Goal: Information Seeking & Learning: Understand process/instructions

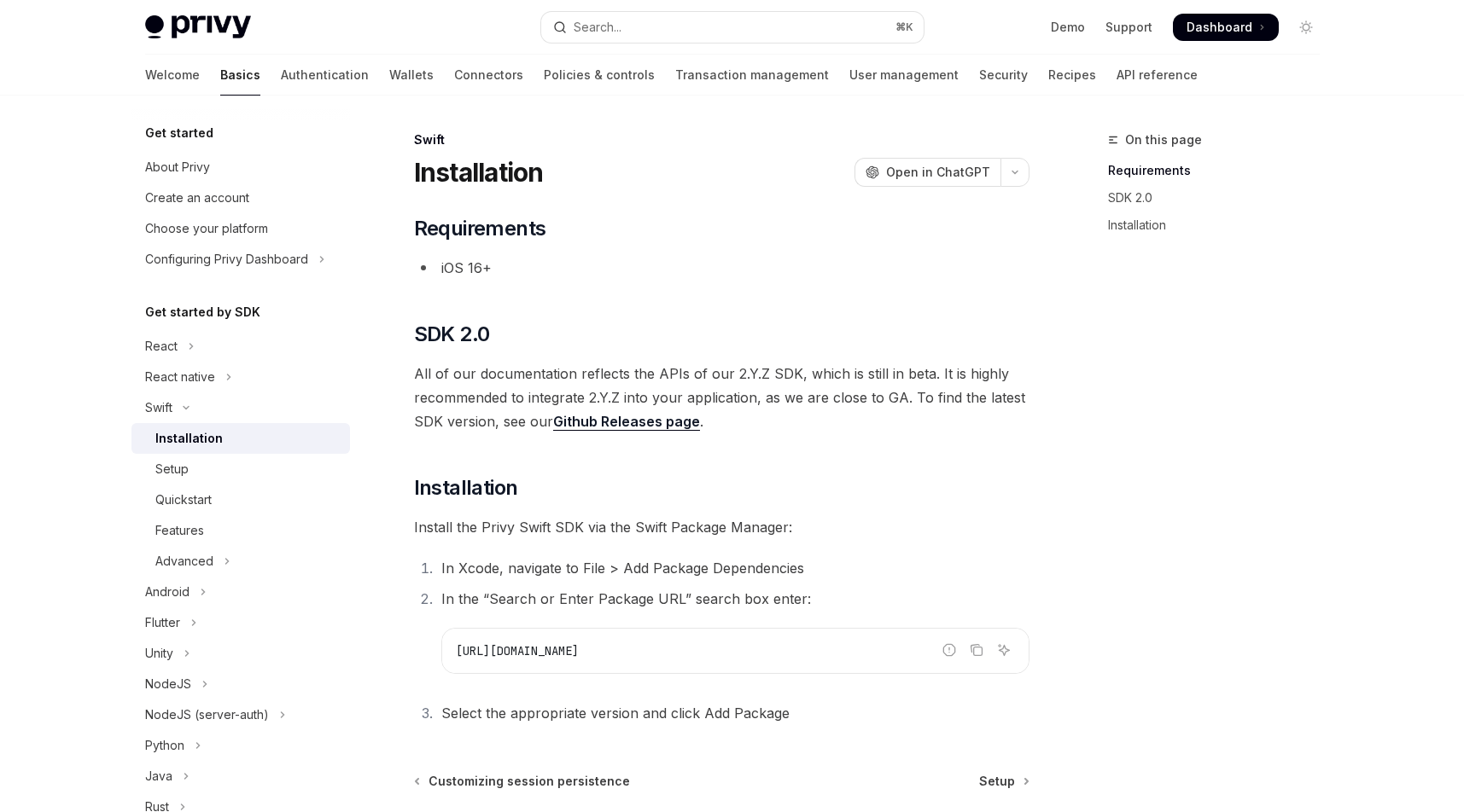
scroll to position [90, 0]
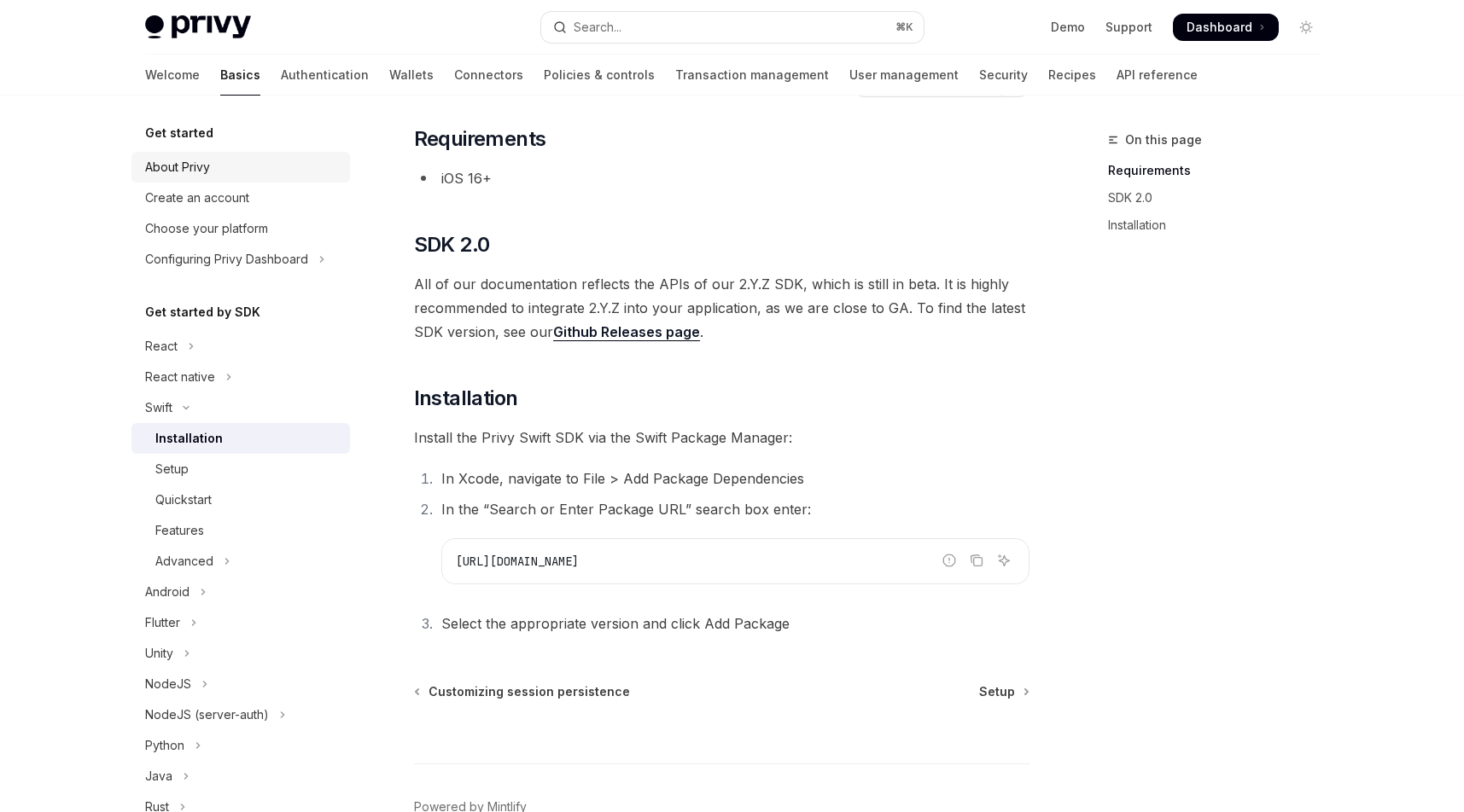
click at [213, 169] on div "About Privy" at bounding box center [242, 167] width 195 height 20
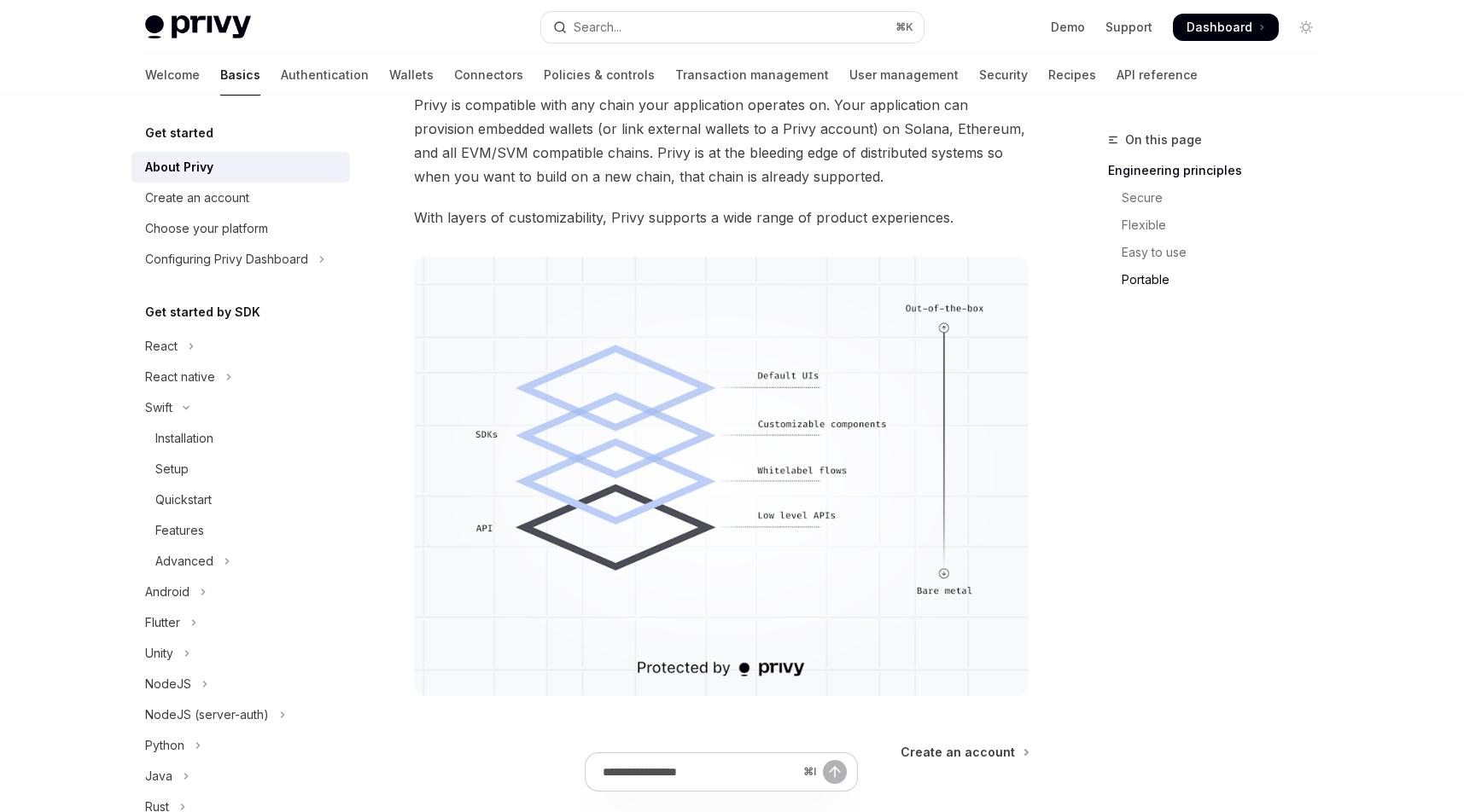
scroll to position [1441, 0]
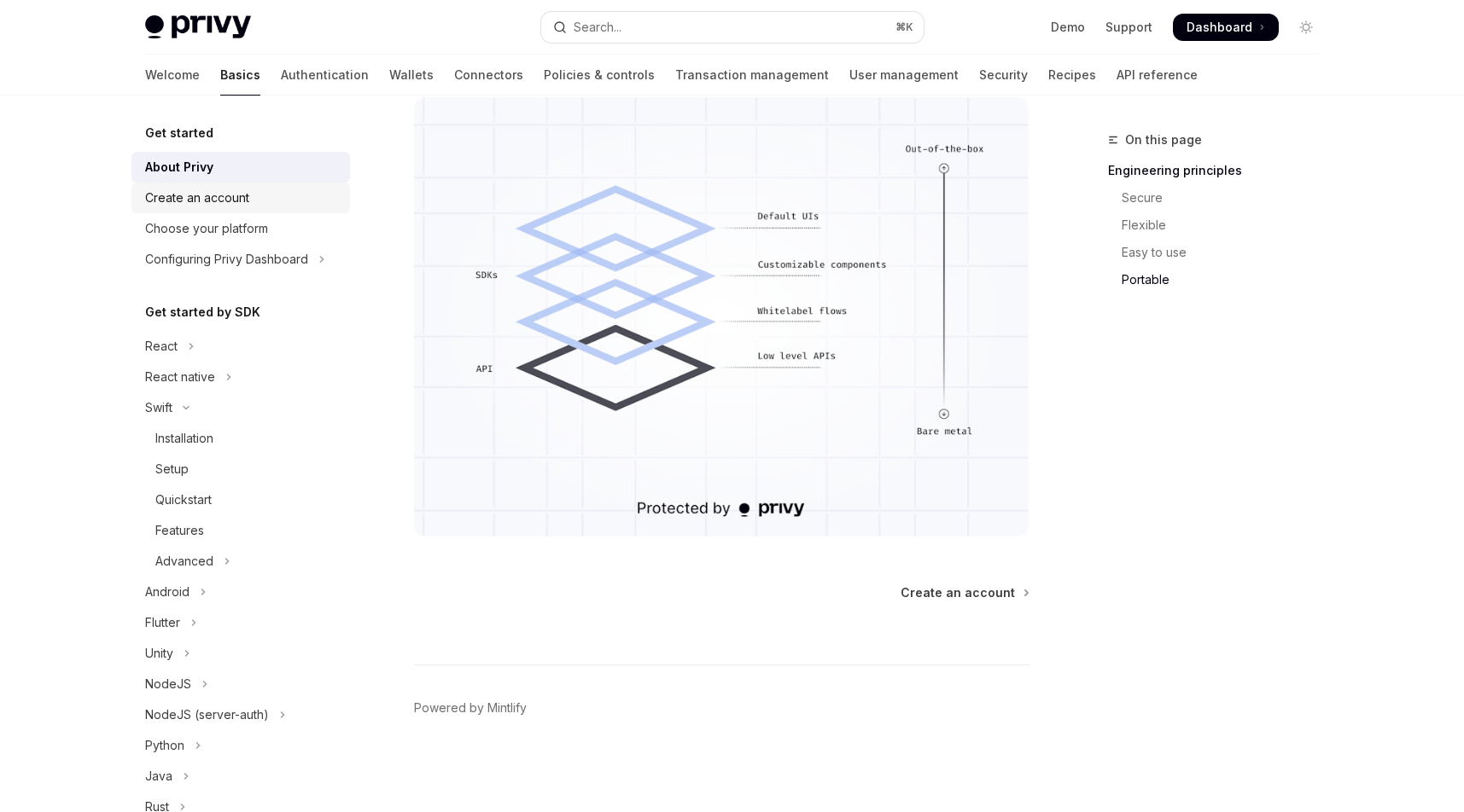
click at [261, 202] on div "Create an account" at bounding box center [242, 198] width 195 height 20
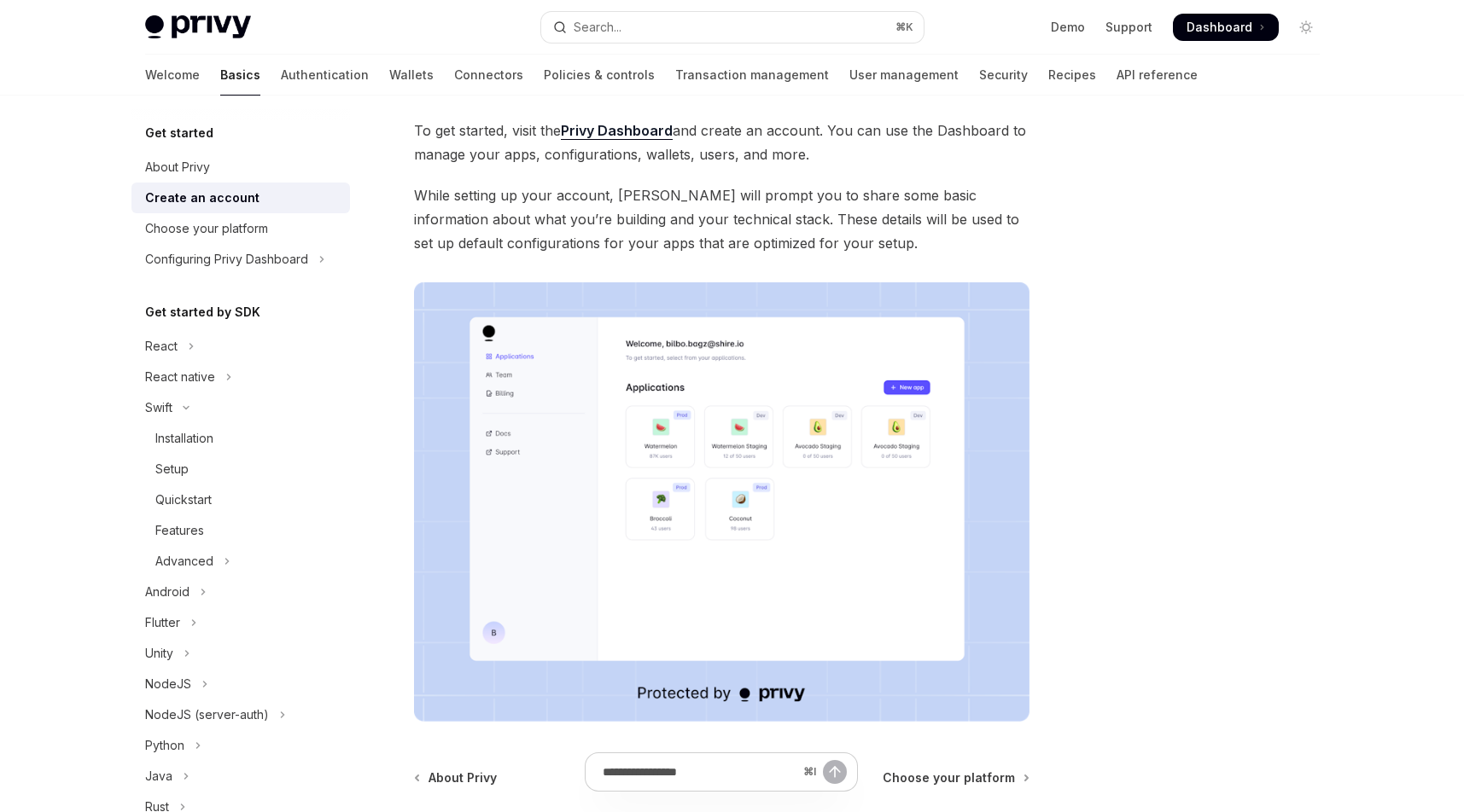
scroll to position [61, 0]
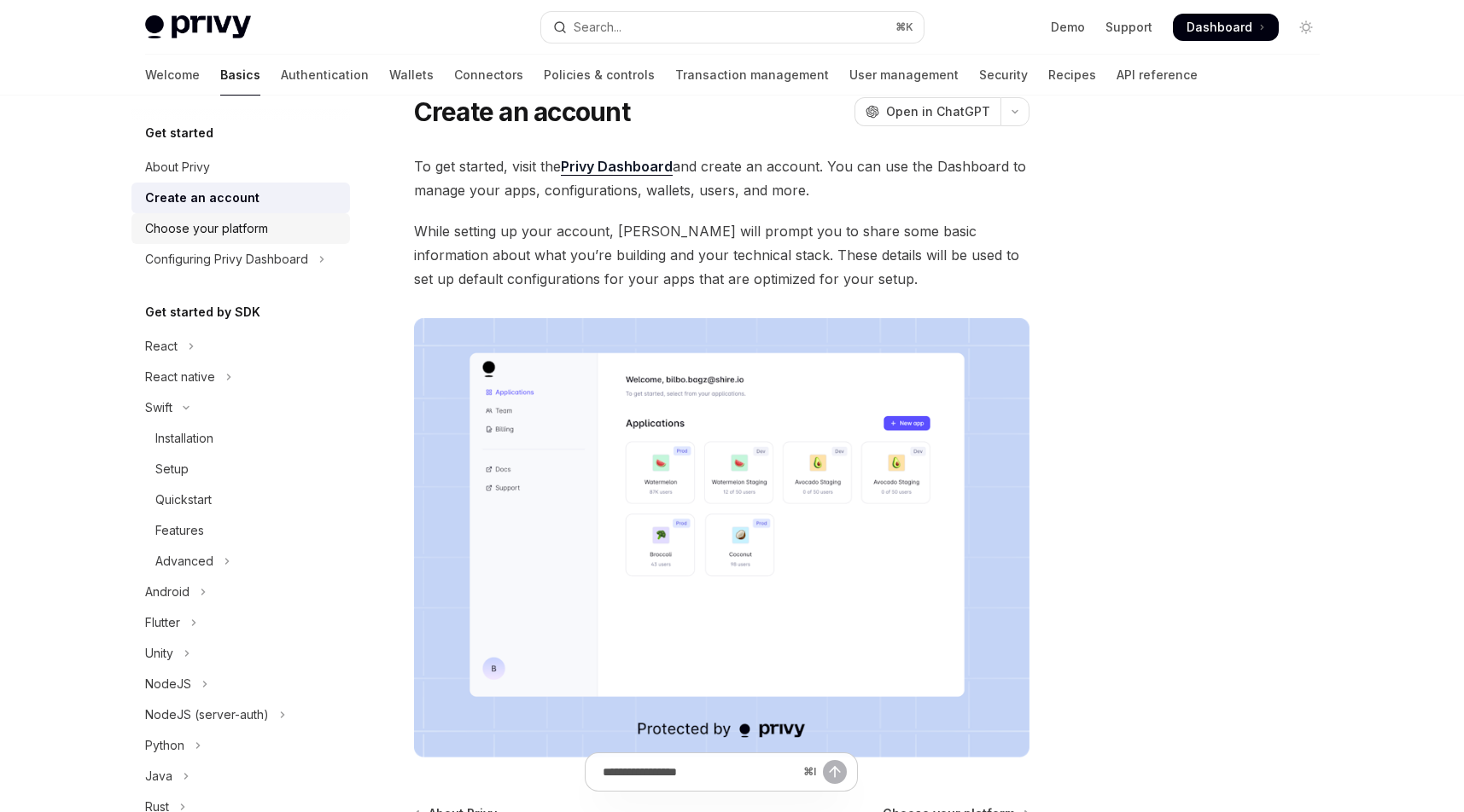
click at [244, 237] on div "Choose your platform" at bounding box center [206, 229] width 123 height 20
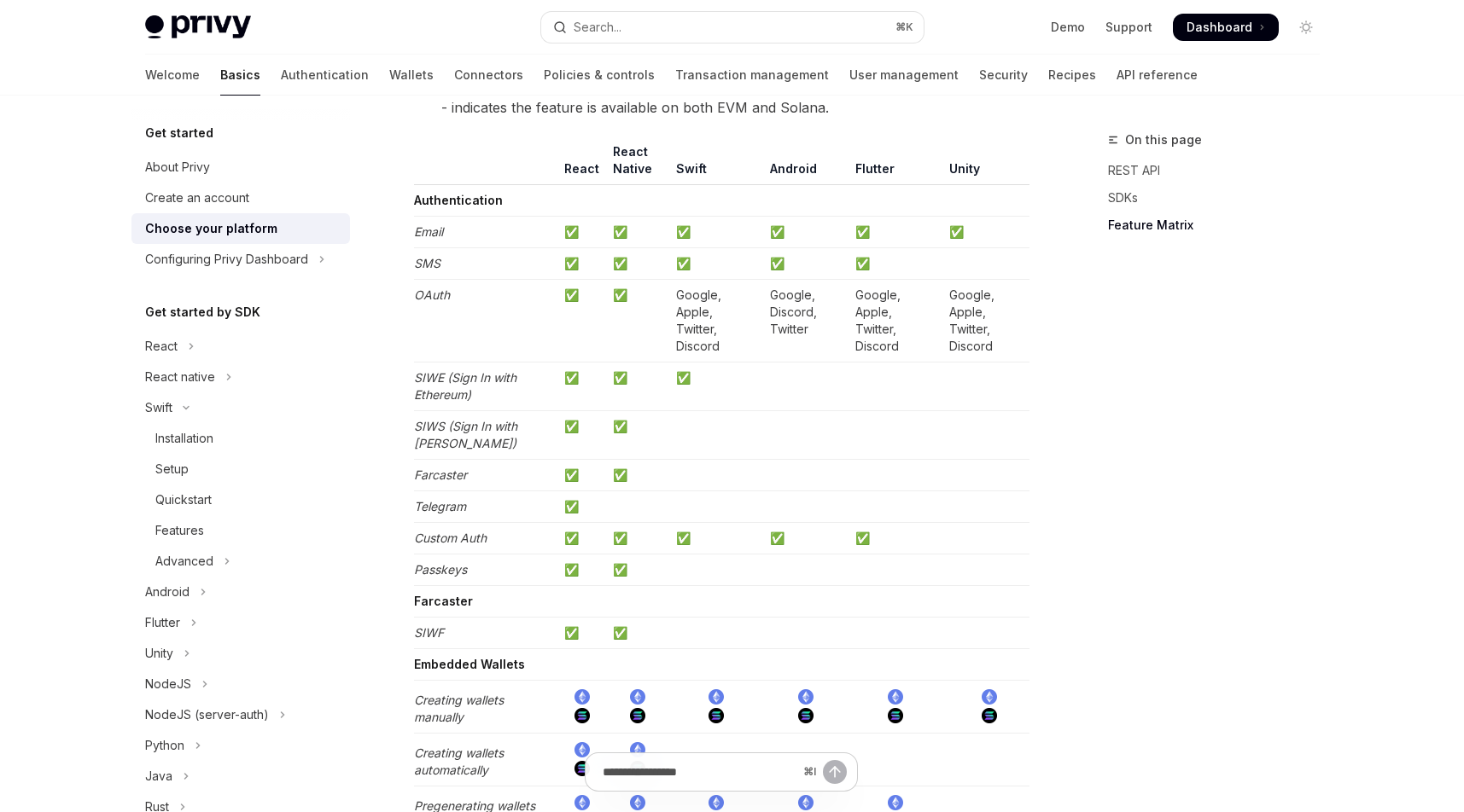
scroll to position [1427, 0]
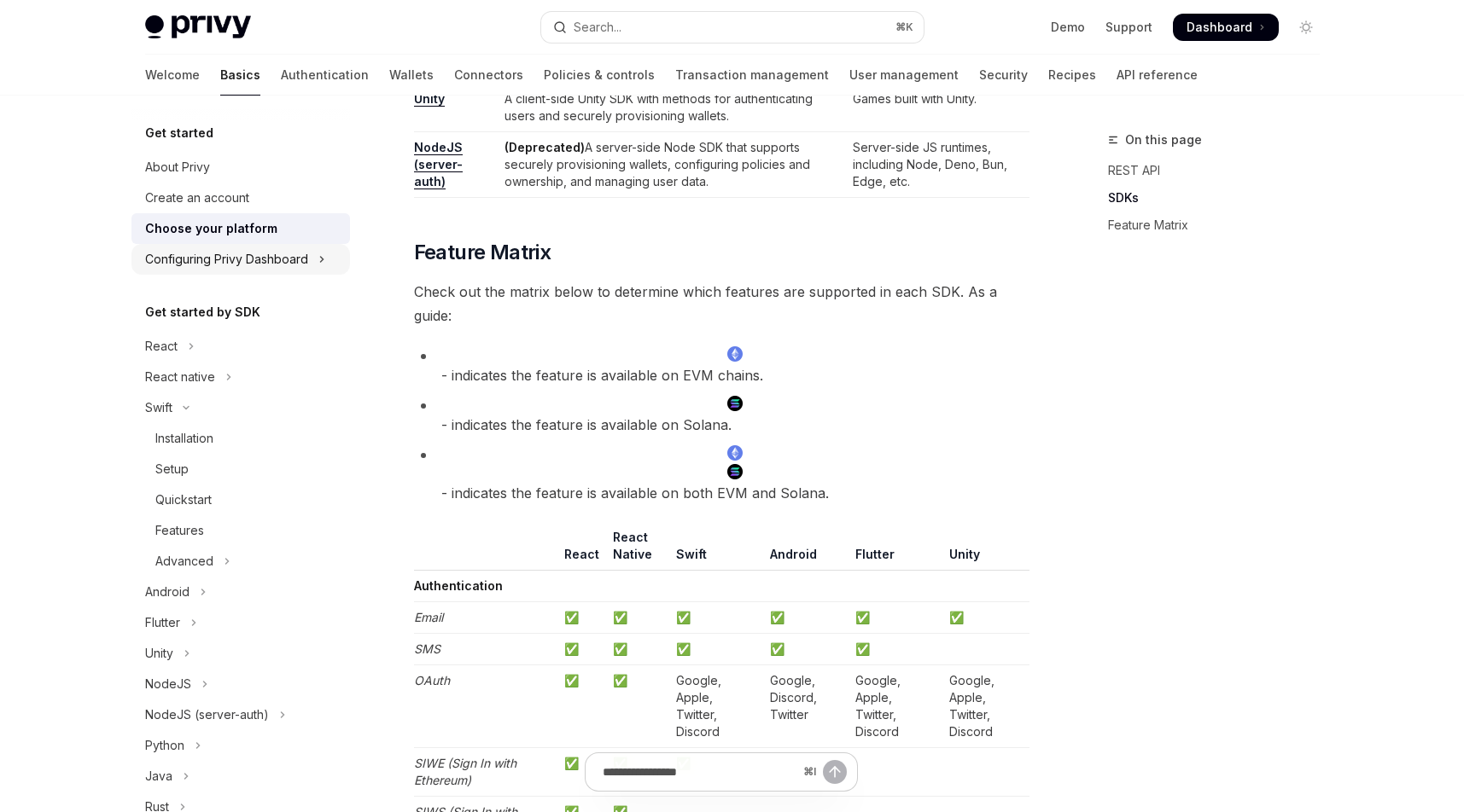
click at [264, 260] on div "Configuring Privy Dashboard" at bounding box center [226, 259] width 163 height 20
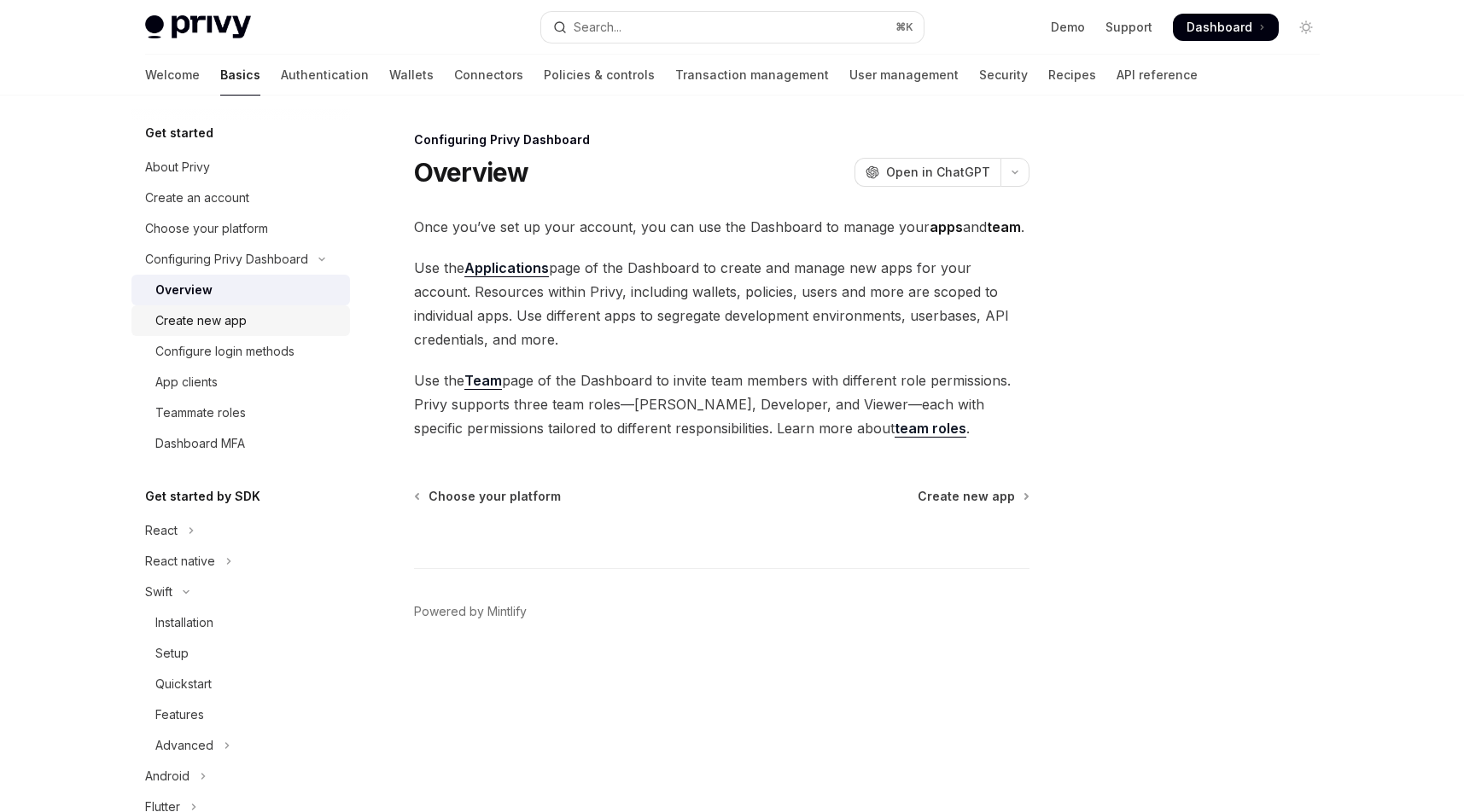
click at [231, 316] on div "Create new app" at bounding box center [200, 321] width 91 height 20
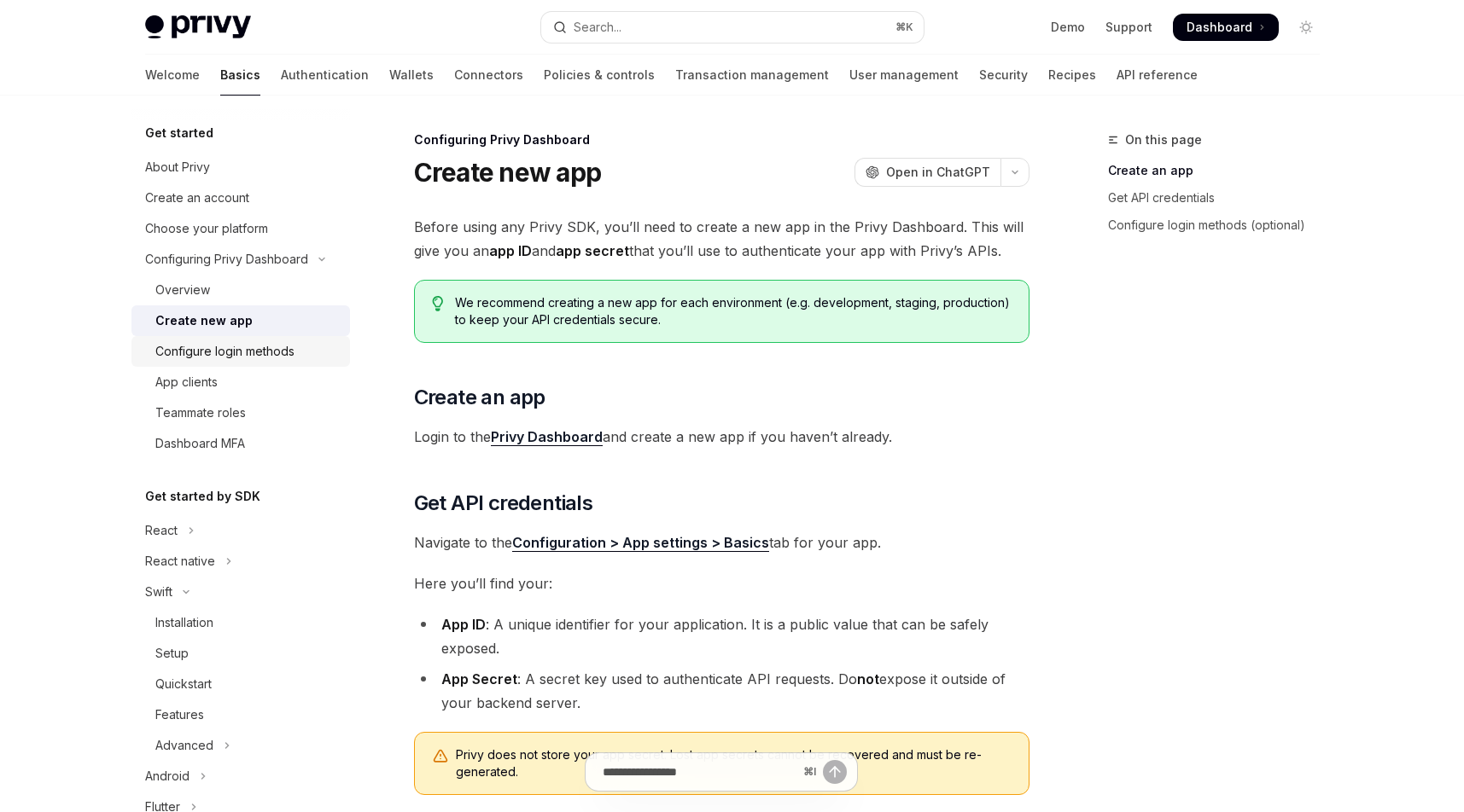
click at [255, 343] on div "Configure login methods" at bounding box center [224, 352] width 139 height 20
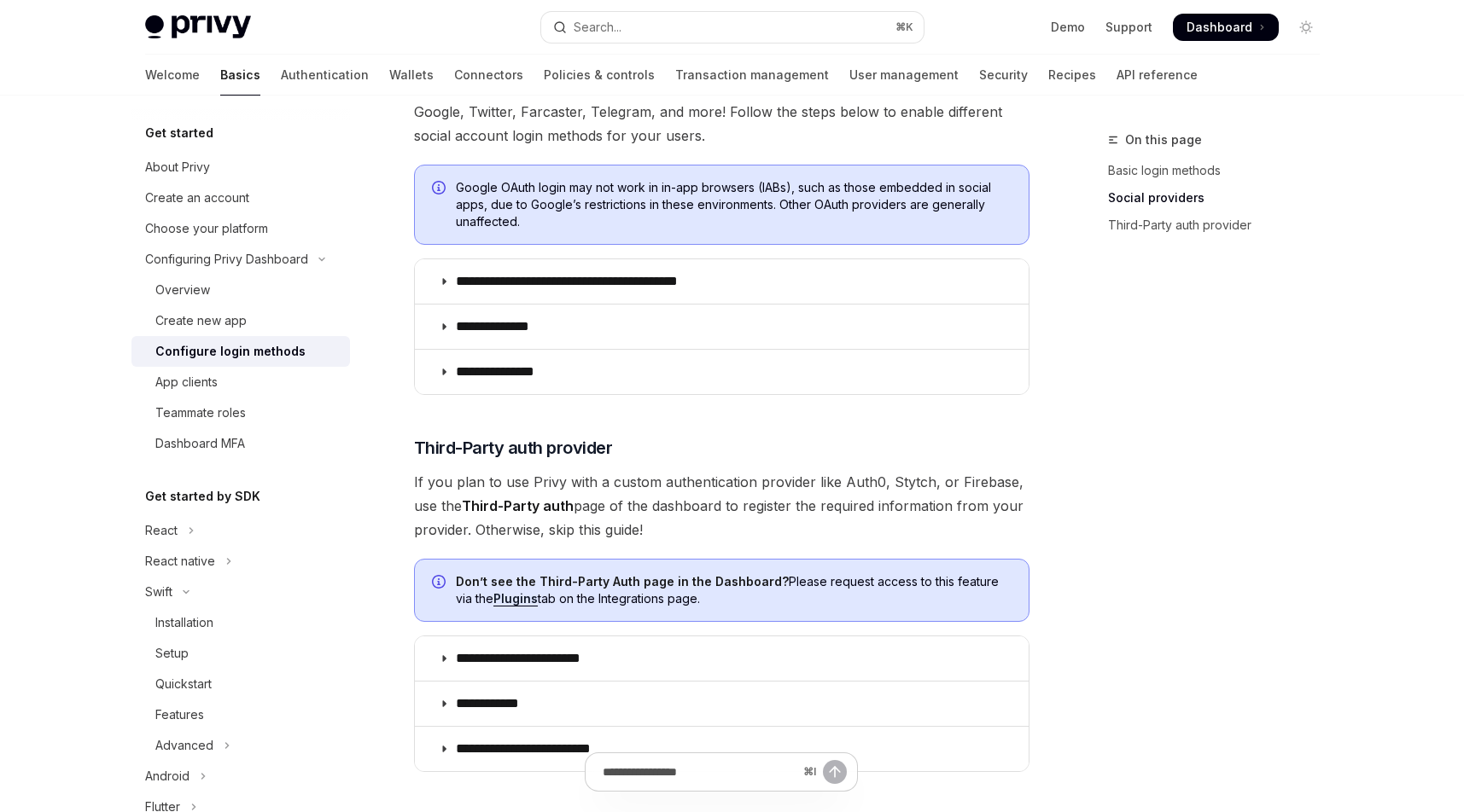
scroll to position [845, 0]
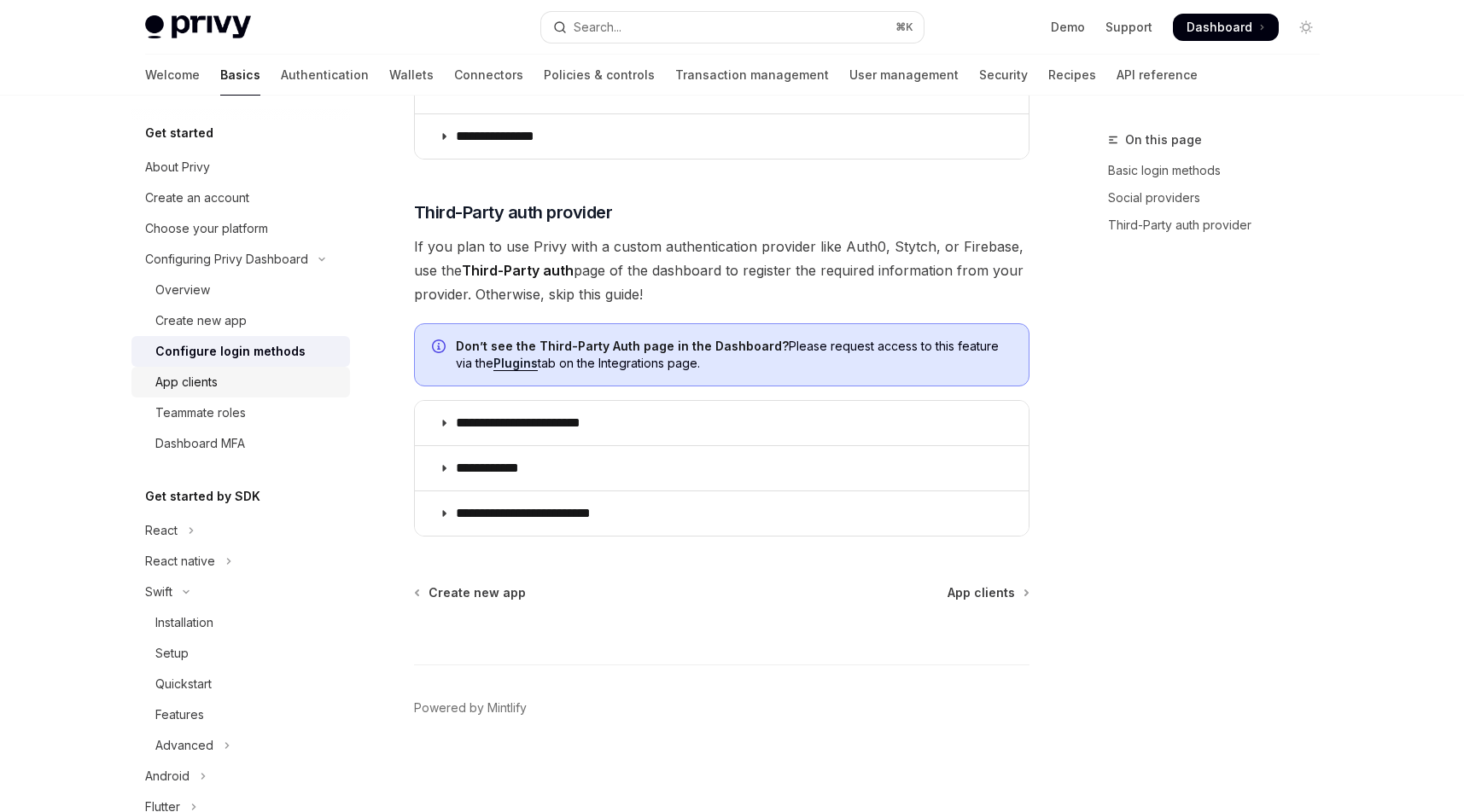
click at [266, 384] on div "App clients" at bounding box center [247, 382] width 184 height 20
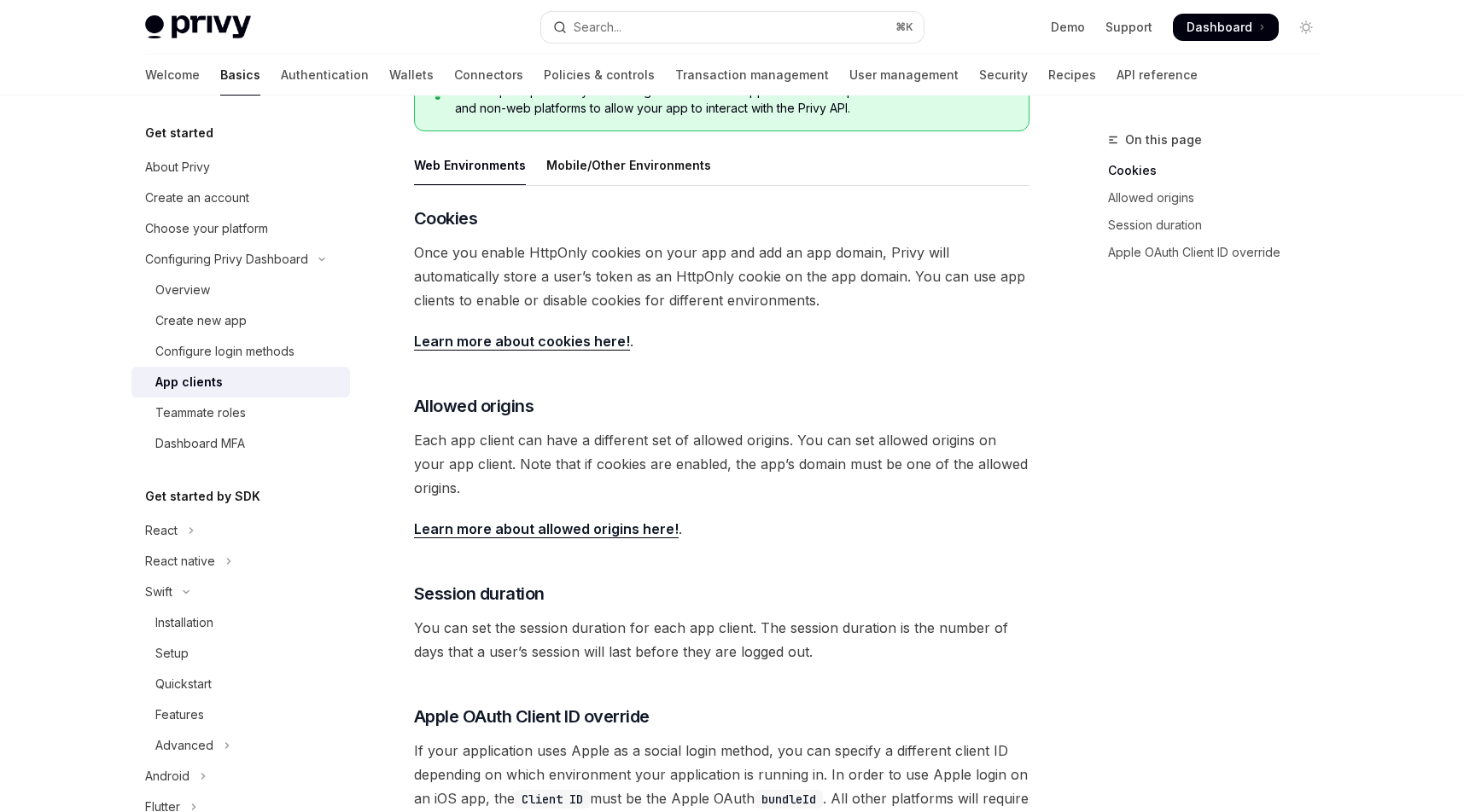
scroll to position [481, 0]
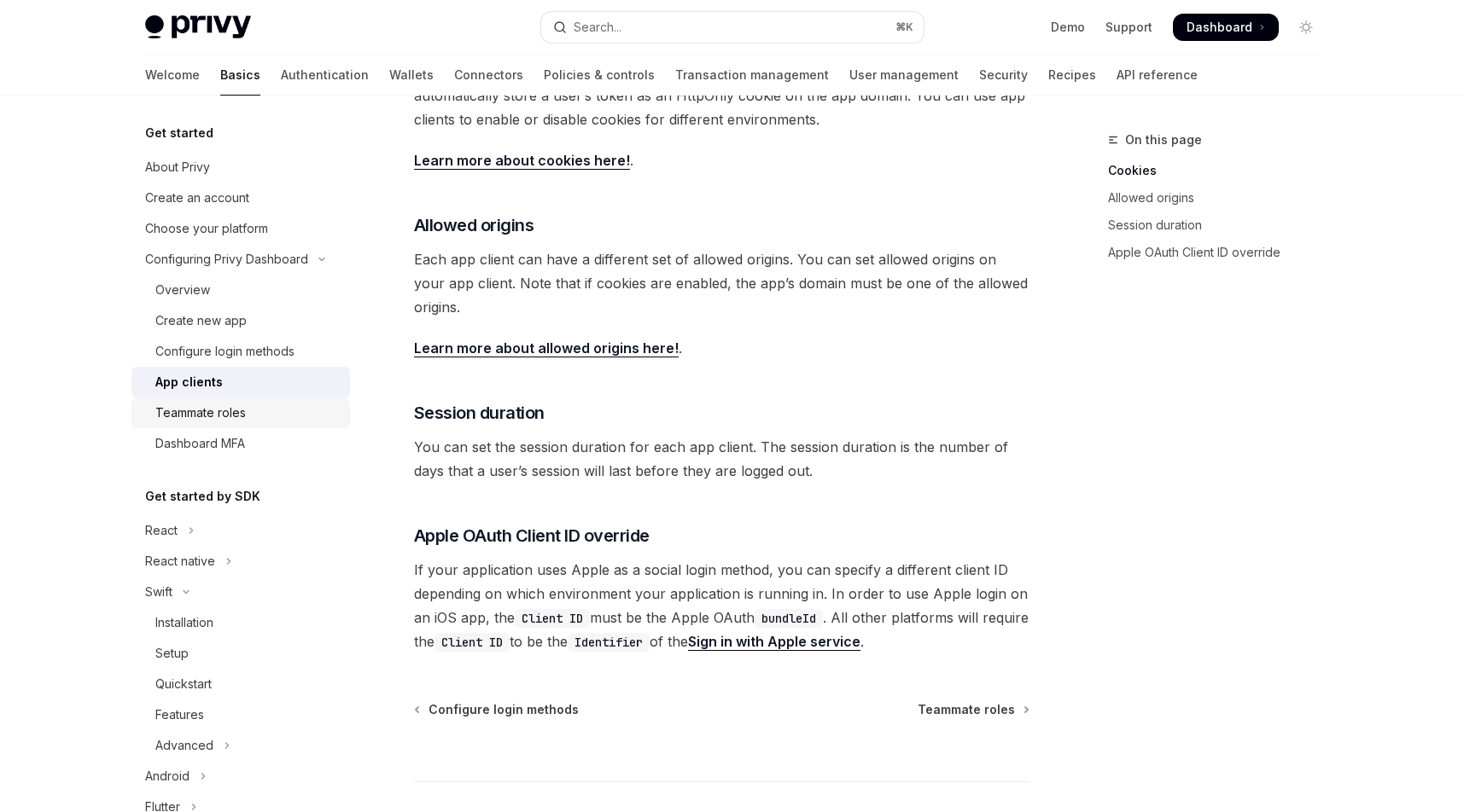
click at [271, 411] on div "Teammate roles" at bounding box center [247, 412] width 184 height 20
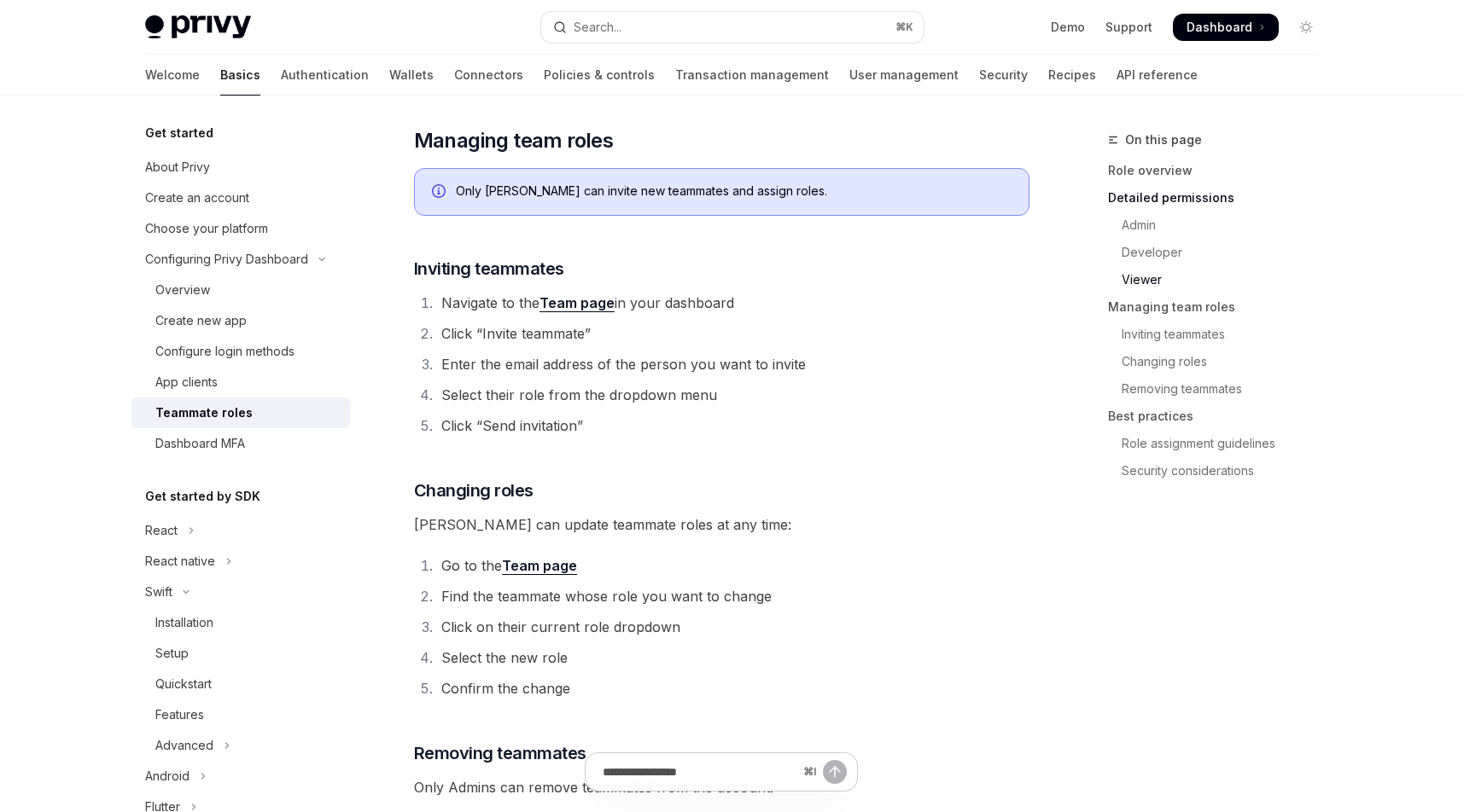
scroll to position [2055, 0]
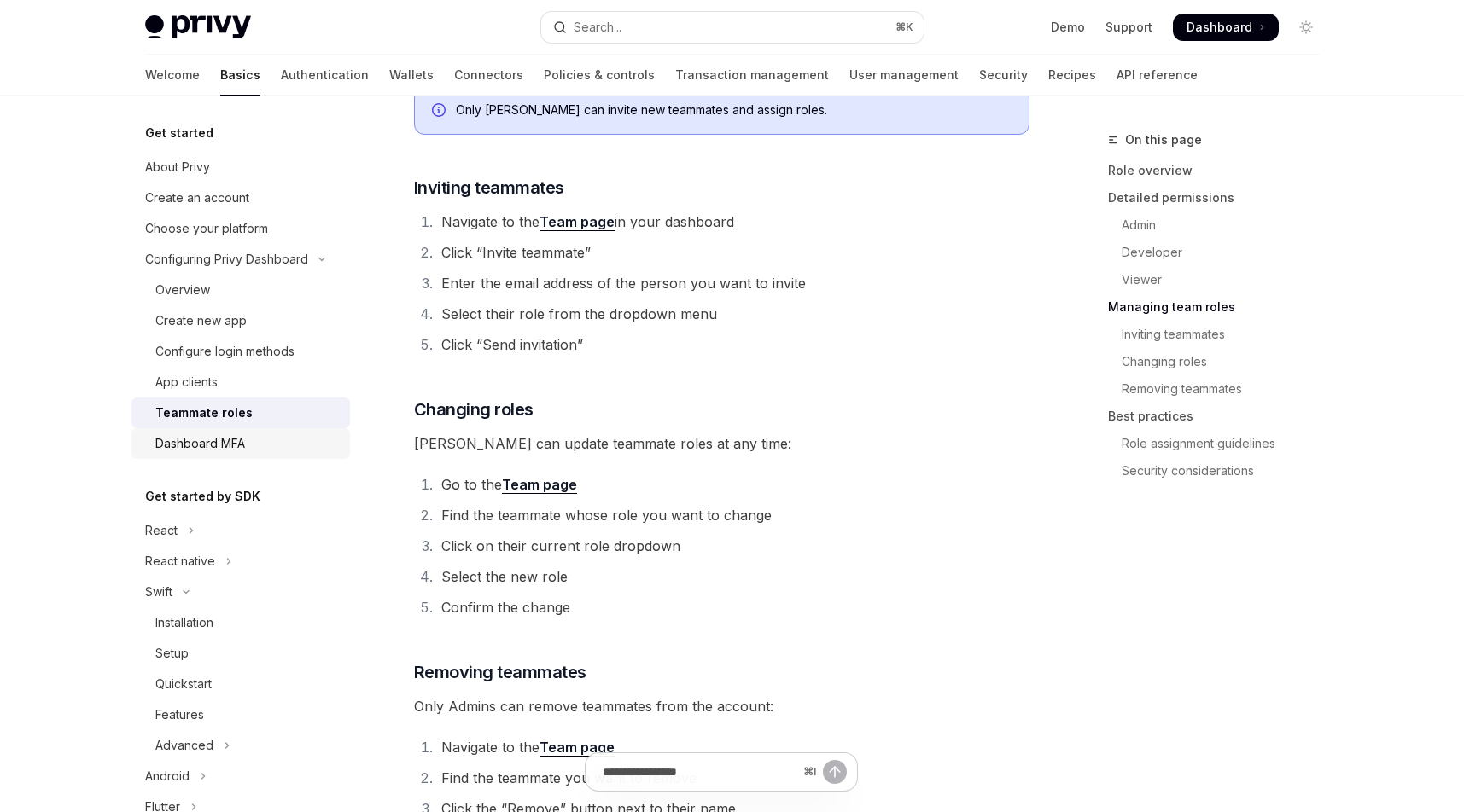
click at [274, 440] on div "Dashboard MFA" at bounding box center [247, 443] width 184 height 20
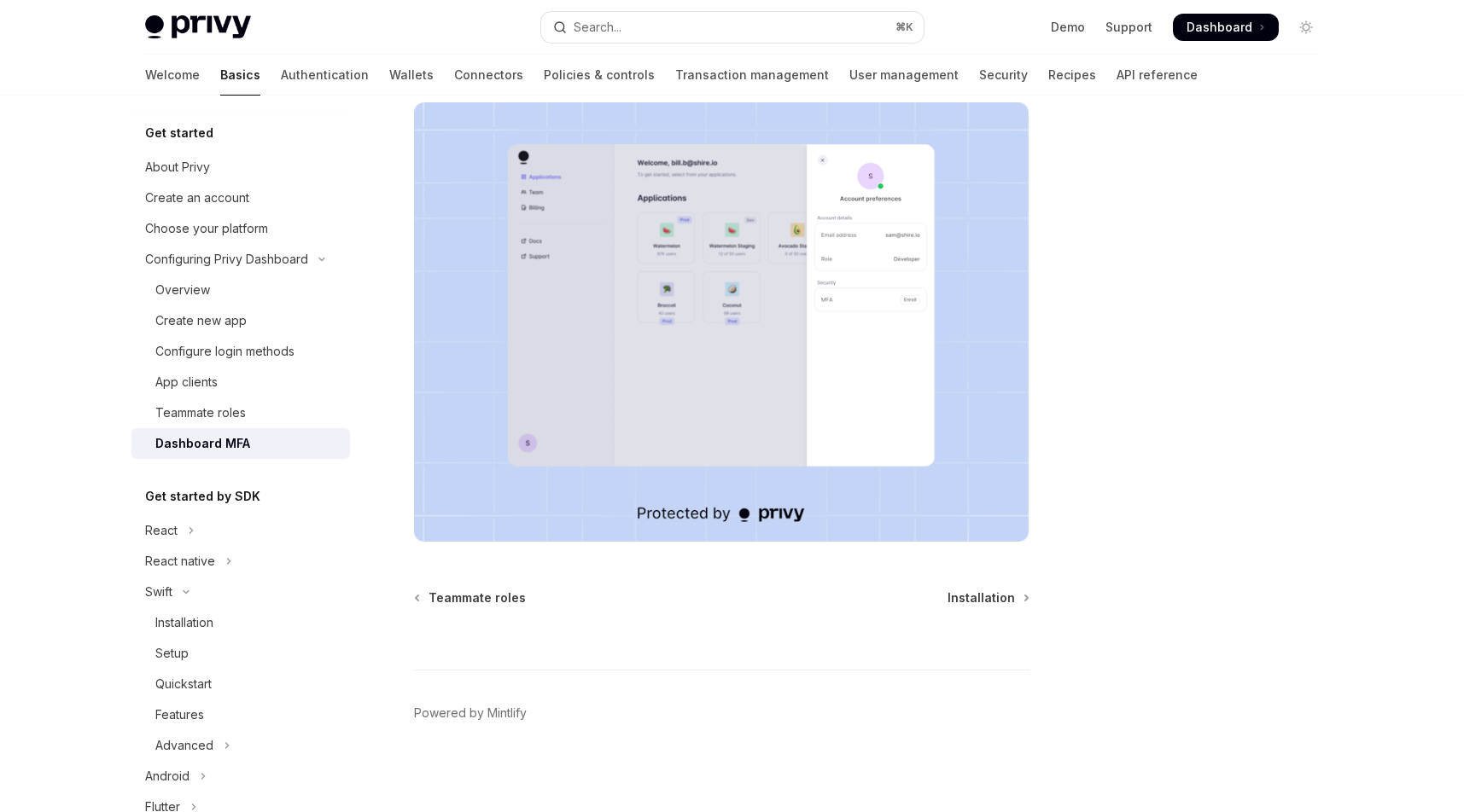
scroll to position [282, 0]
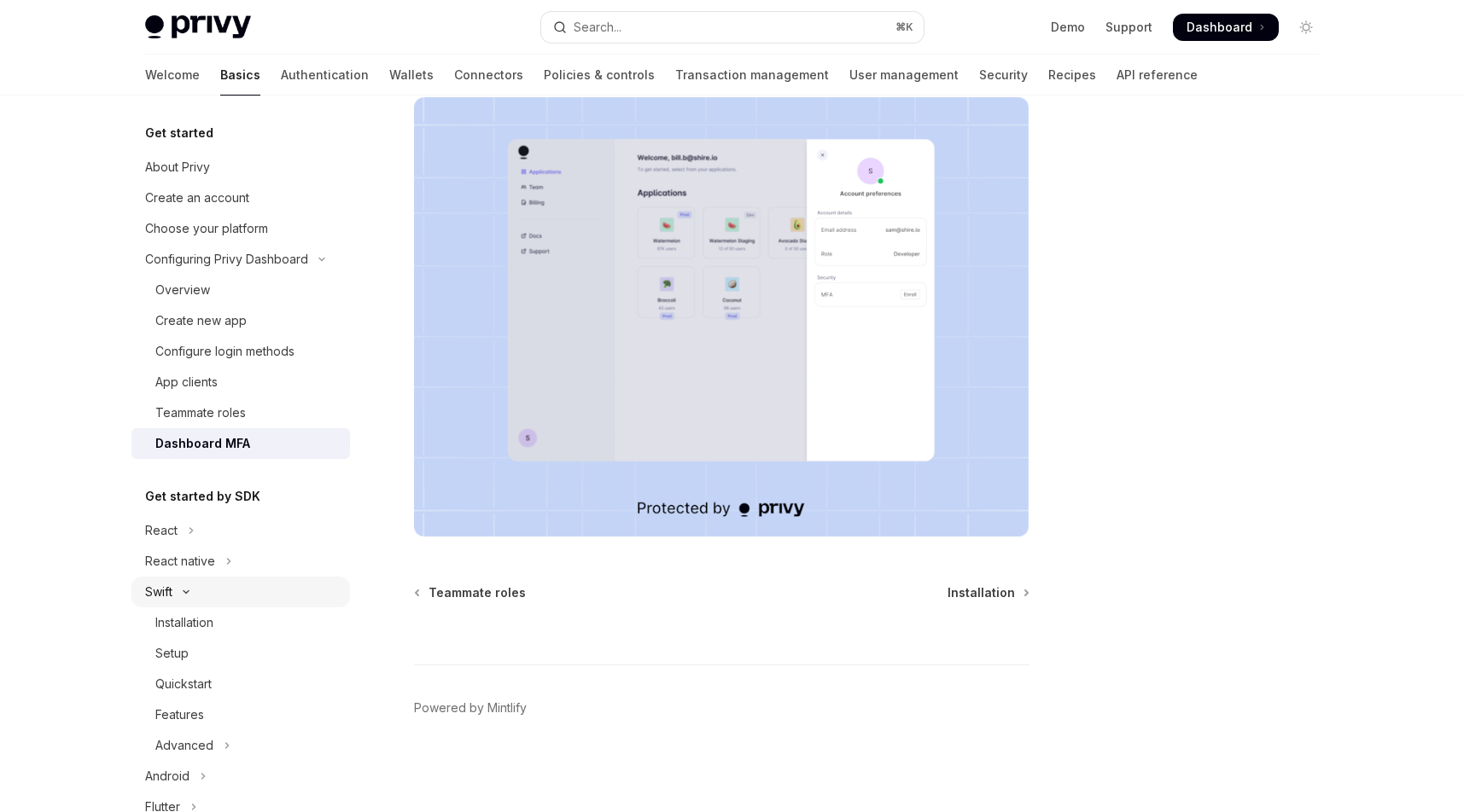
click at [224, 601] on button "Swift" at bounding box center [241, 591] width 219 height 31
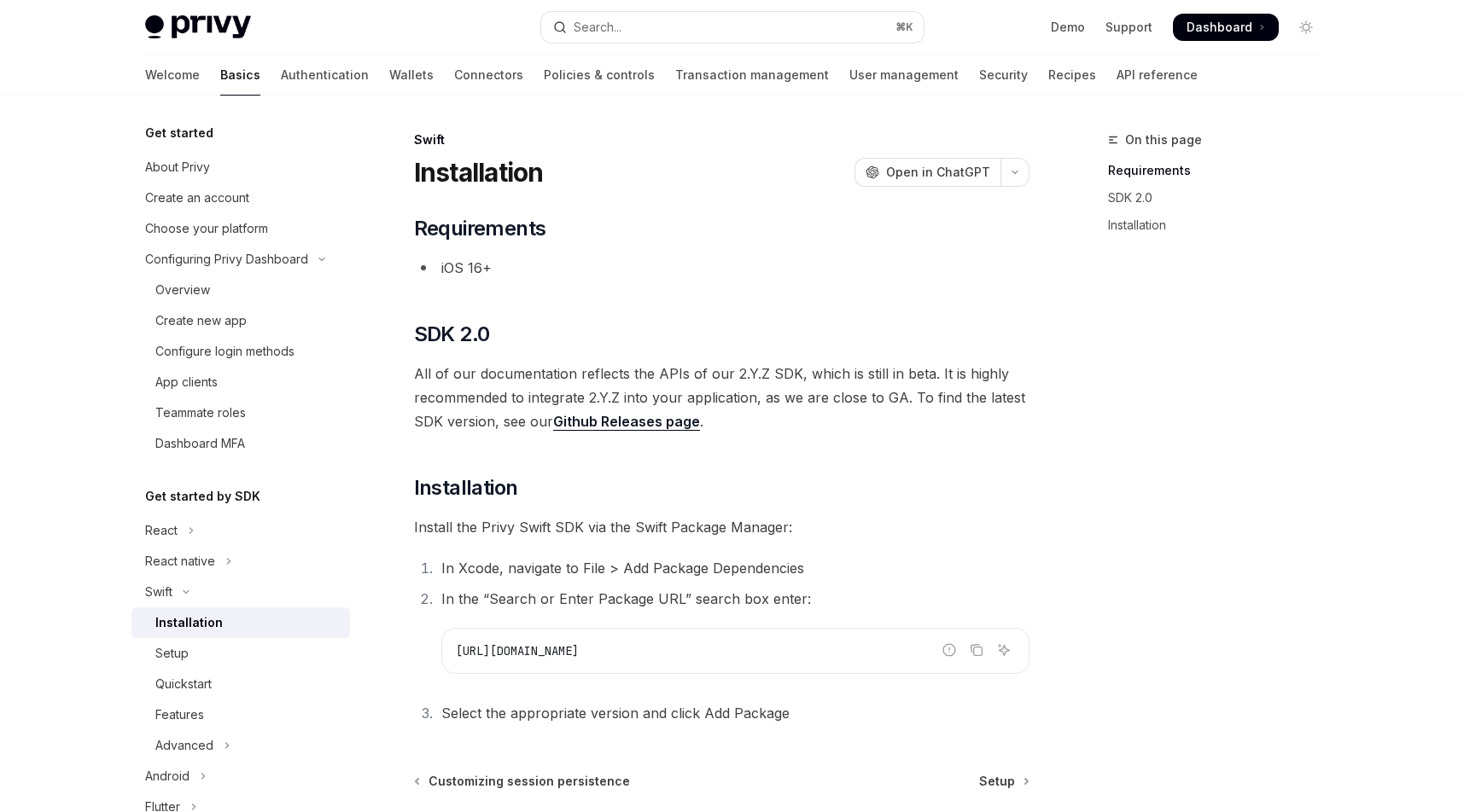
scroll to position [189, 0]
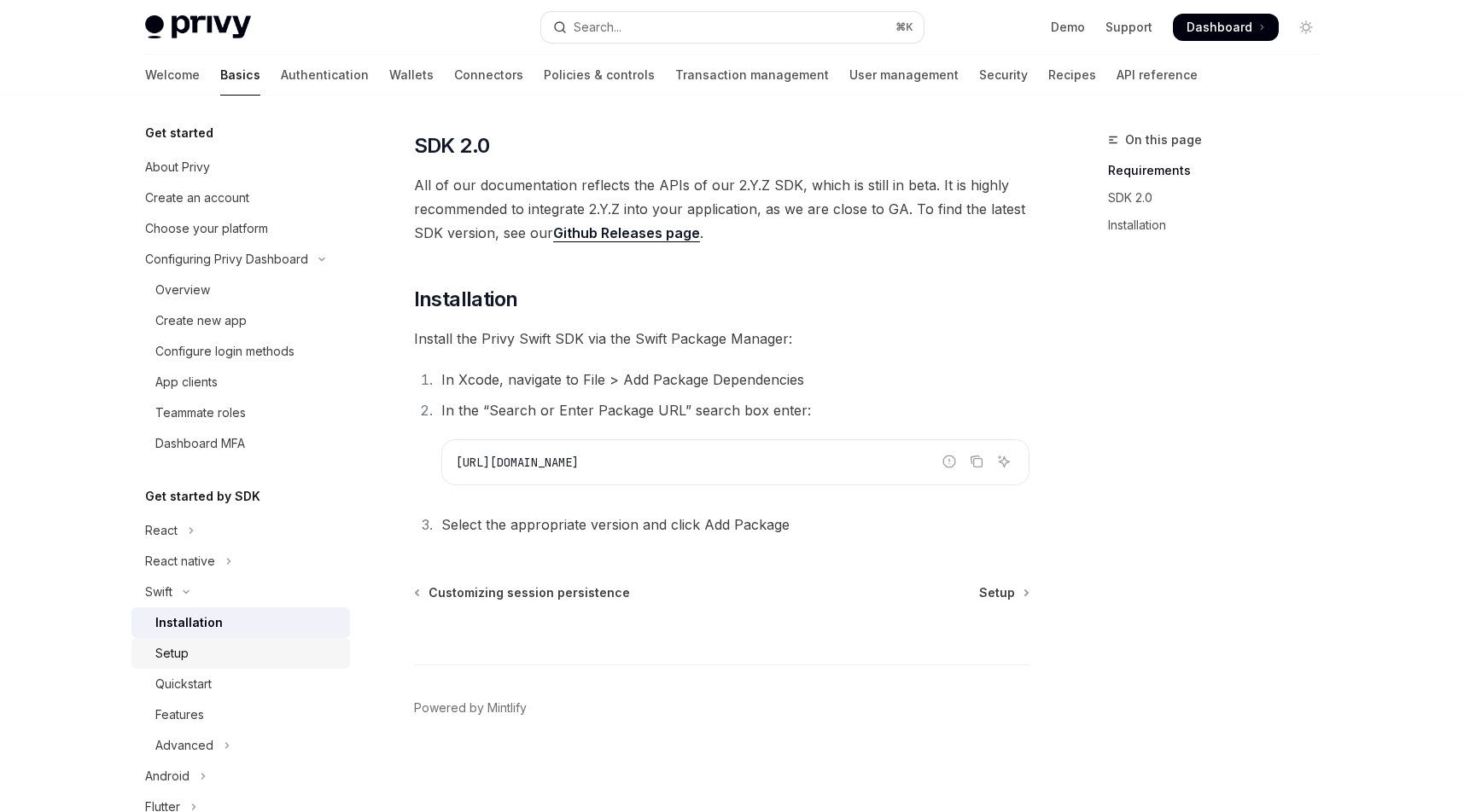
click at [197, 667] on link "Setup" at bounding box center [241, 653] width 219 height 31
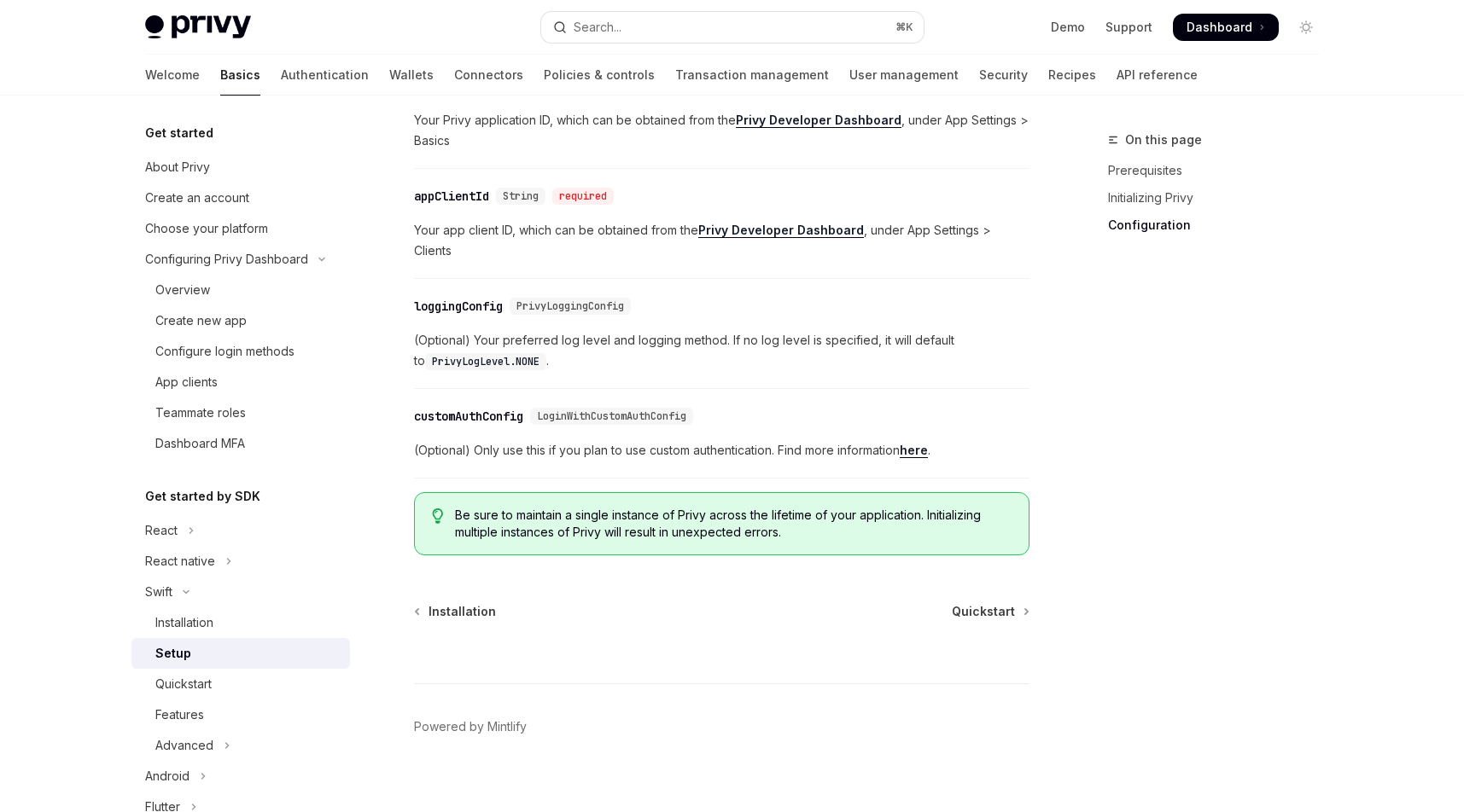
scroll to position [905, 0]
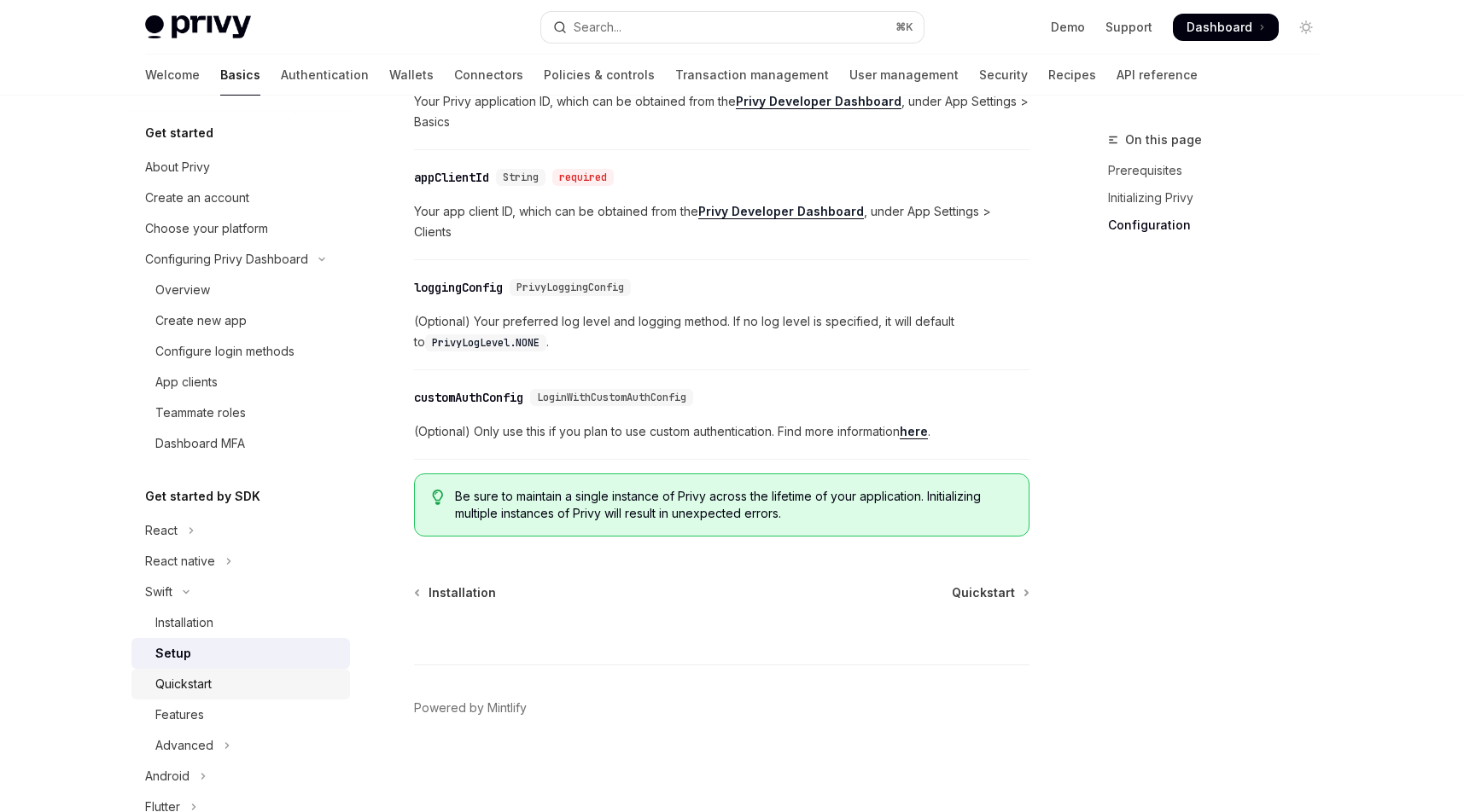
click at [267, 682] on div "Quickstart" at bounding box center [247, 684] width 184 height 20
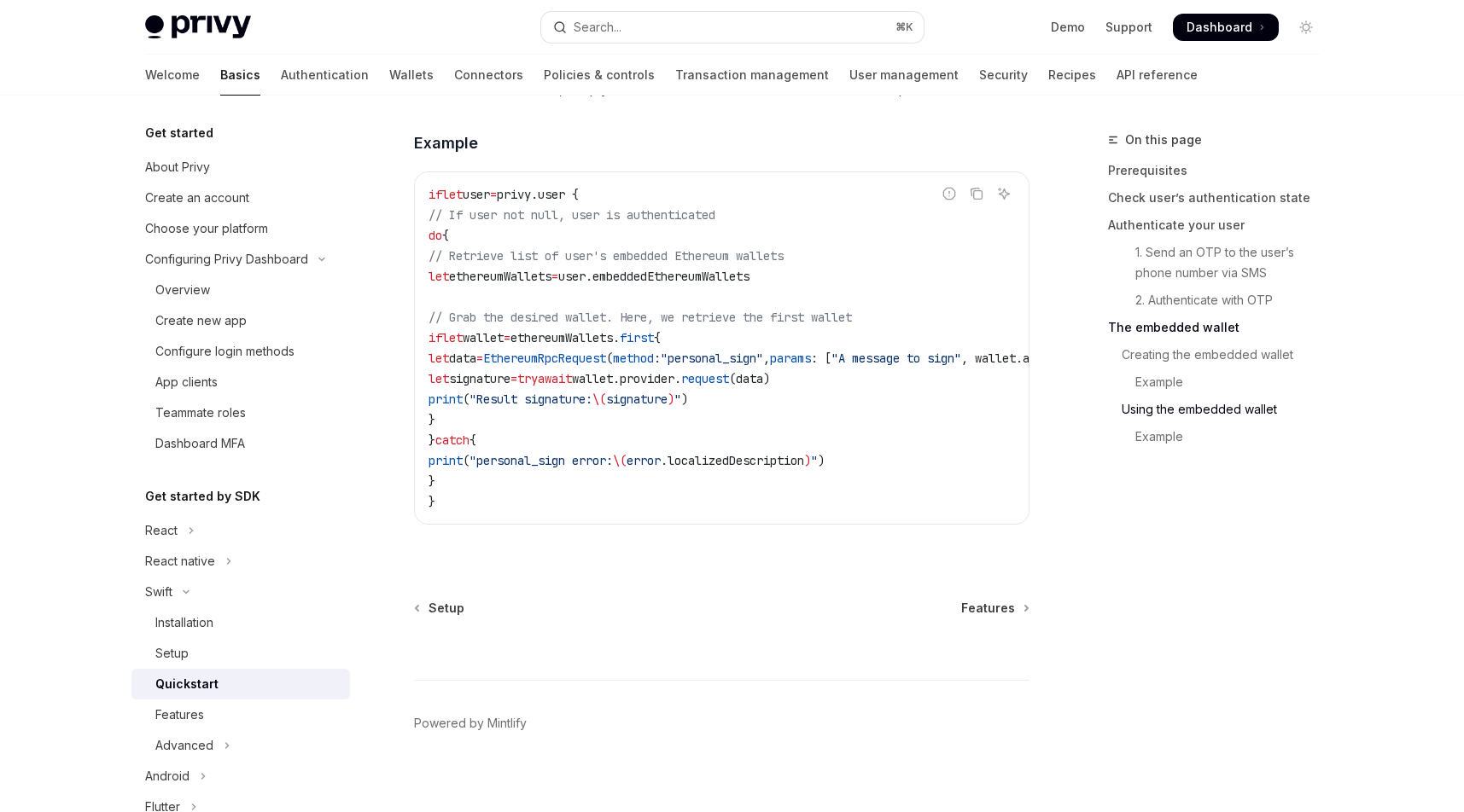
scroll to position [3496, 0]
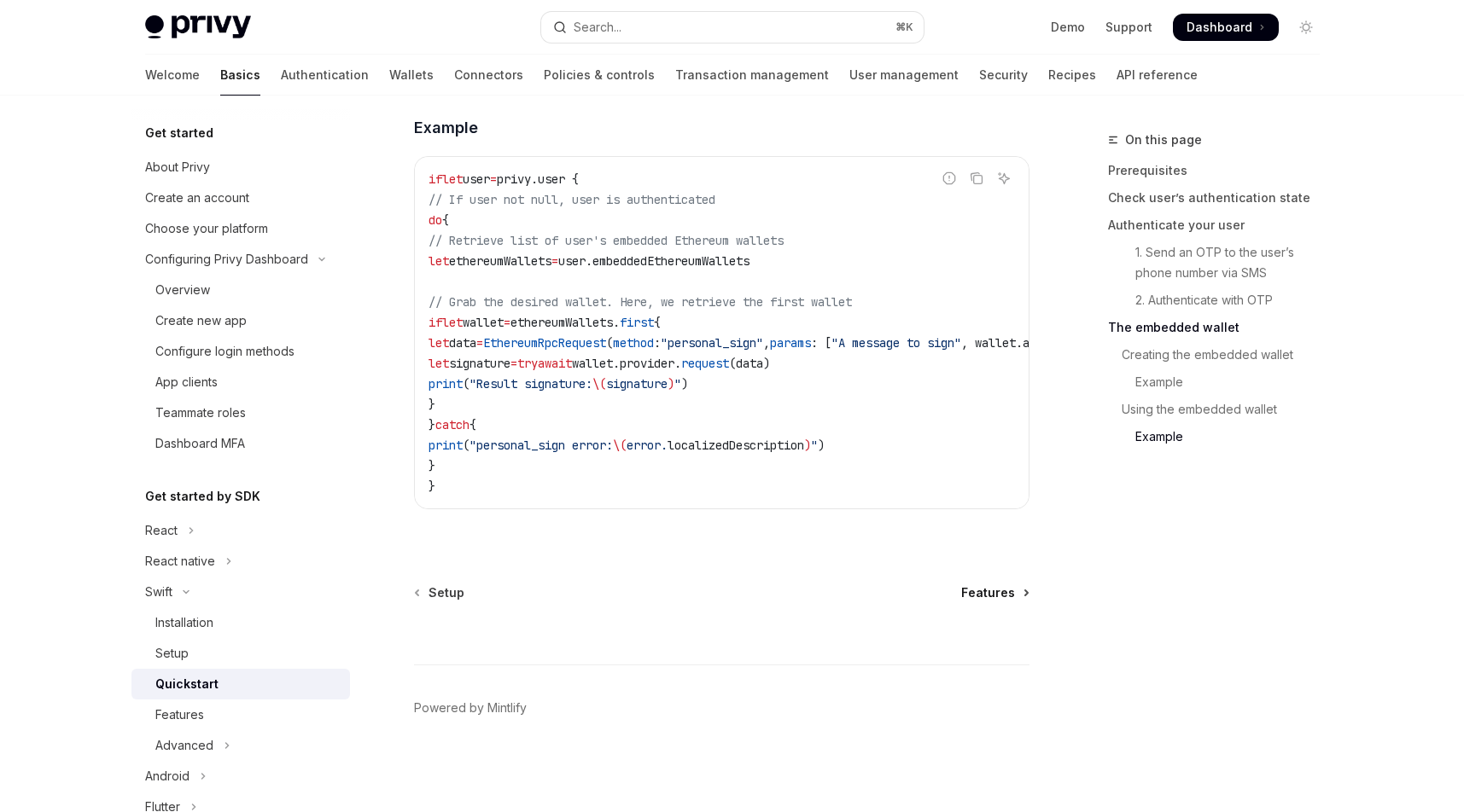
click at [1001, 593] on span "Features" at bounding box center [988, 592] width 54 height 17
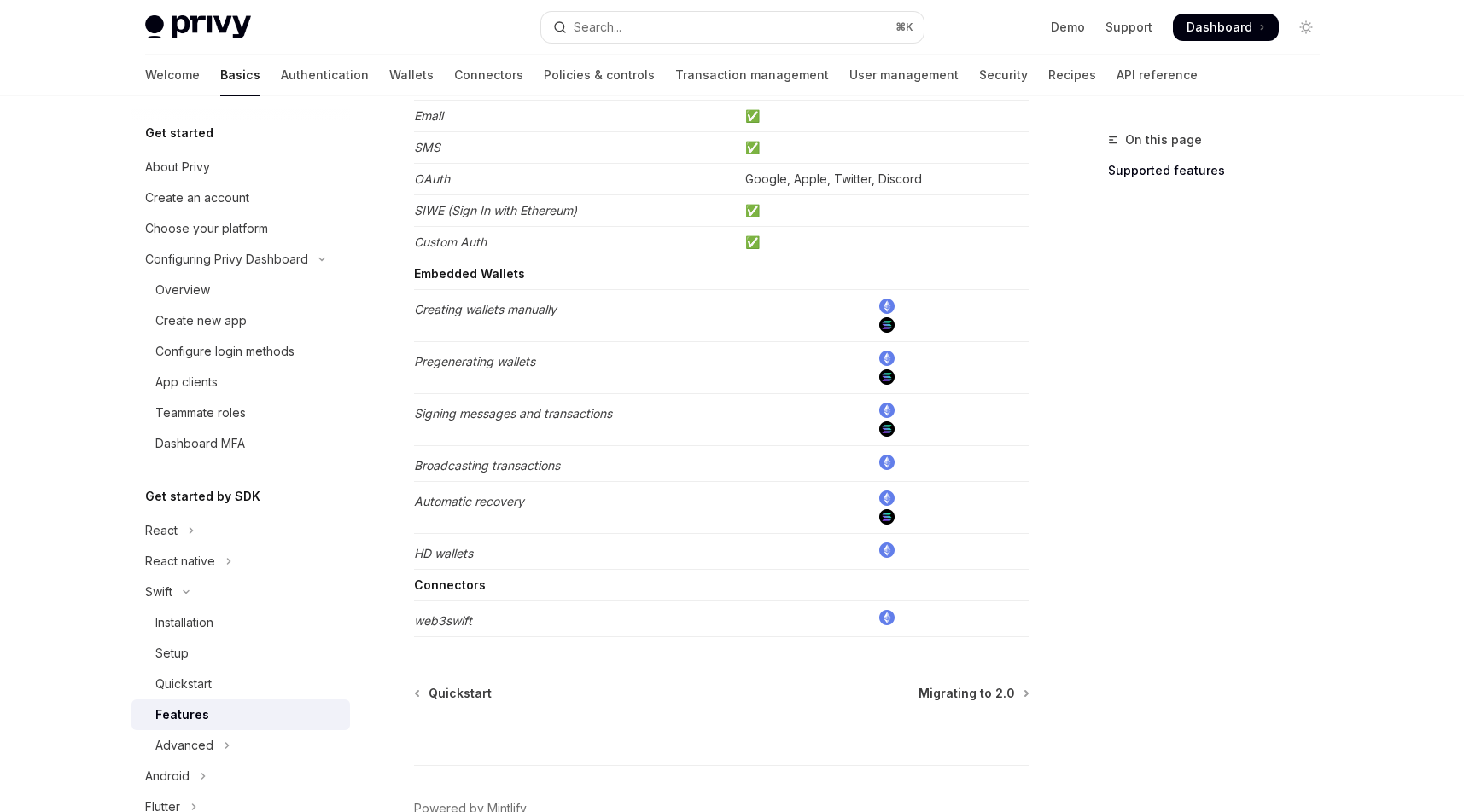
scroll to position [299, 0]
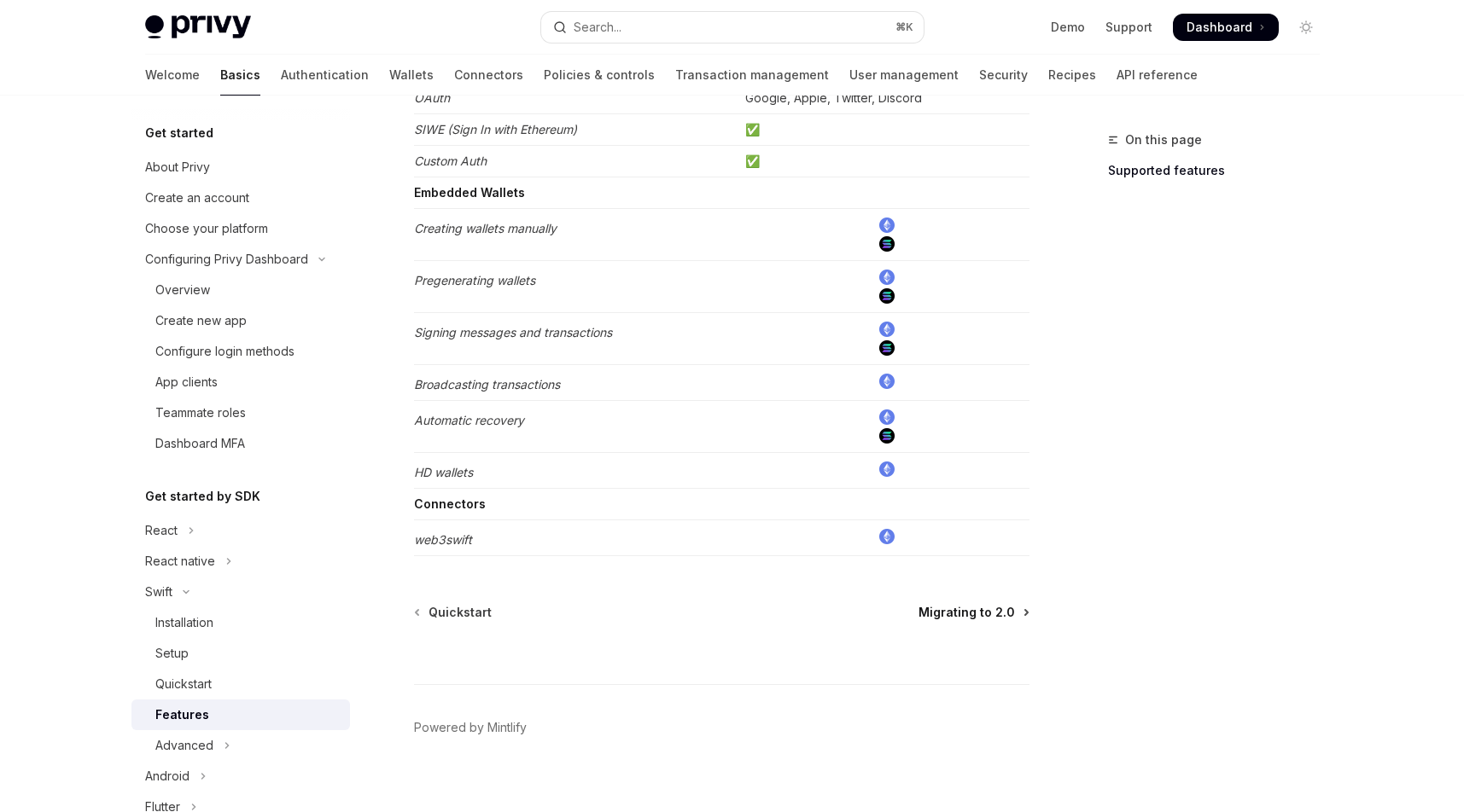
click at [997, 616] on span "Migrating to 2.0" at bounding box center [966, 612] width 96 height 17
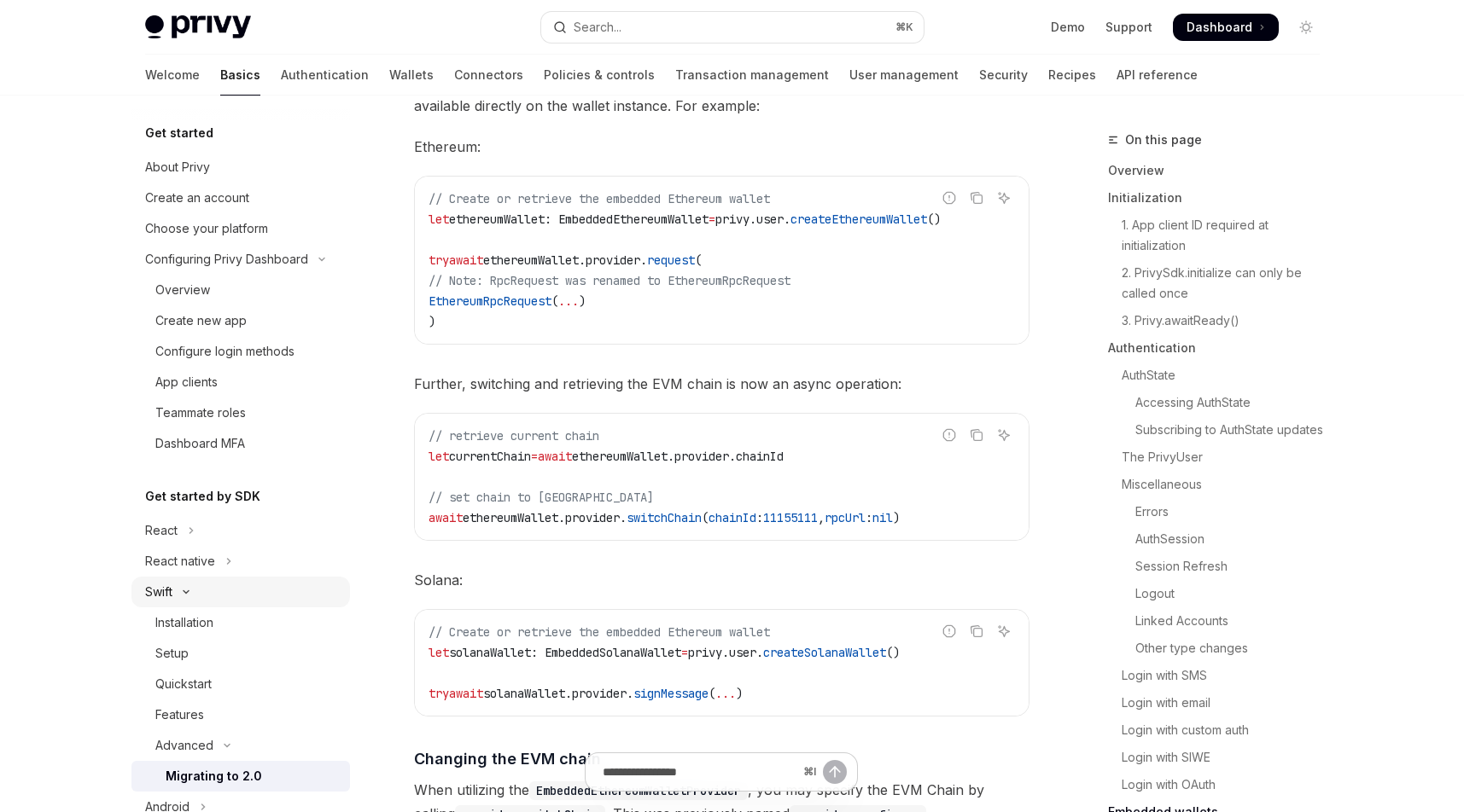
click at [155, 591] on div "Swift" at bounding box center [158, 591] width 27 height 20
click at [213, 492] on h5 "Get started by SDK" at bounding box center [202, 496] width 115 height 20
click at [197, 504] on h5 "Get started by SDK" at bounding box center [202, 496] width 115 height 20
click at [146, 594] on div "Swift" at bounding box center [158, 591] width 27 height 20
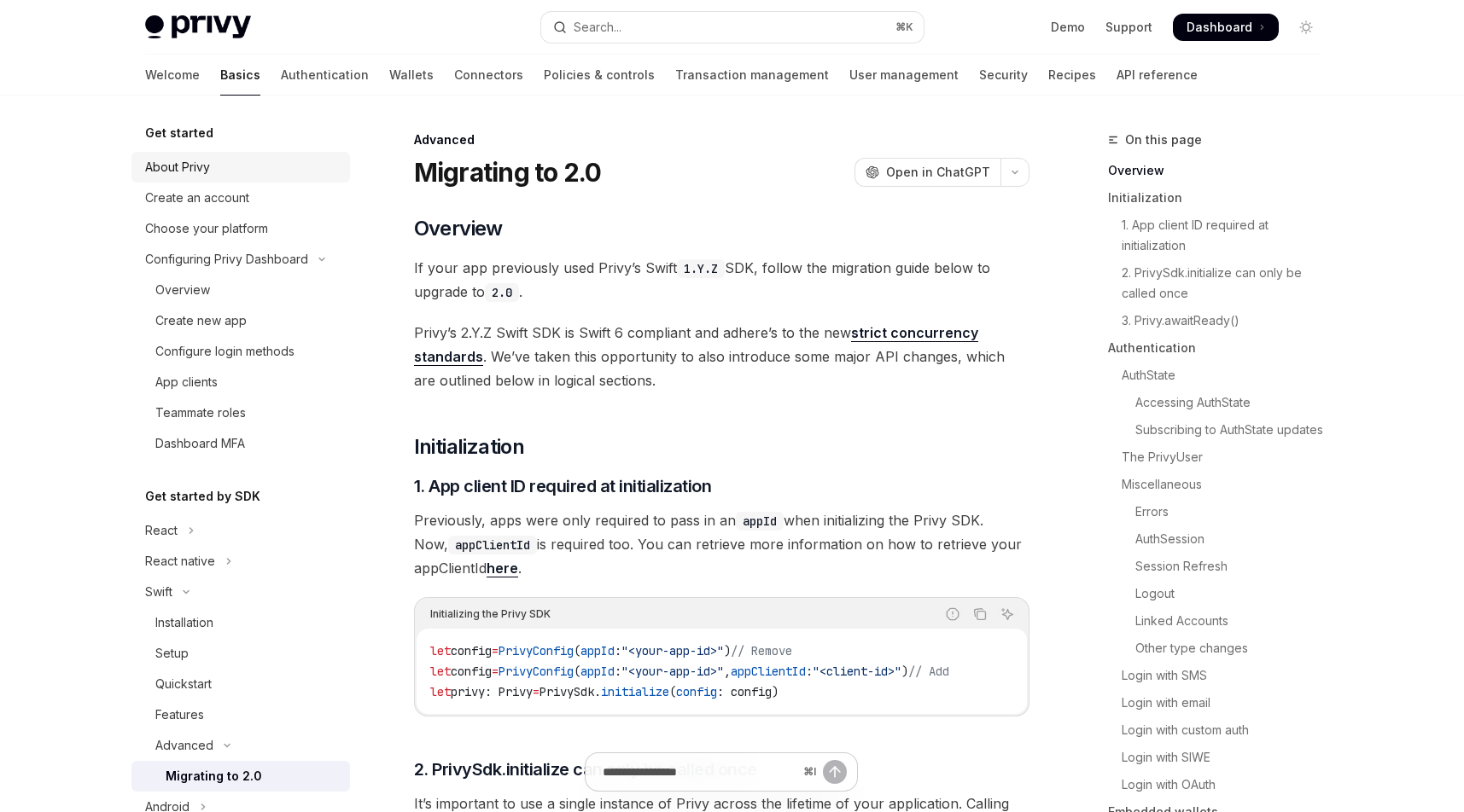
click at [225, 161] on div "About Privy" at bounding box center [242, 167] width 195 height 20
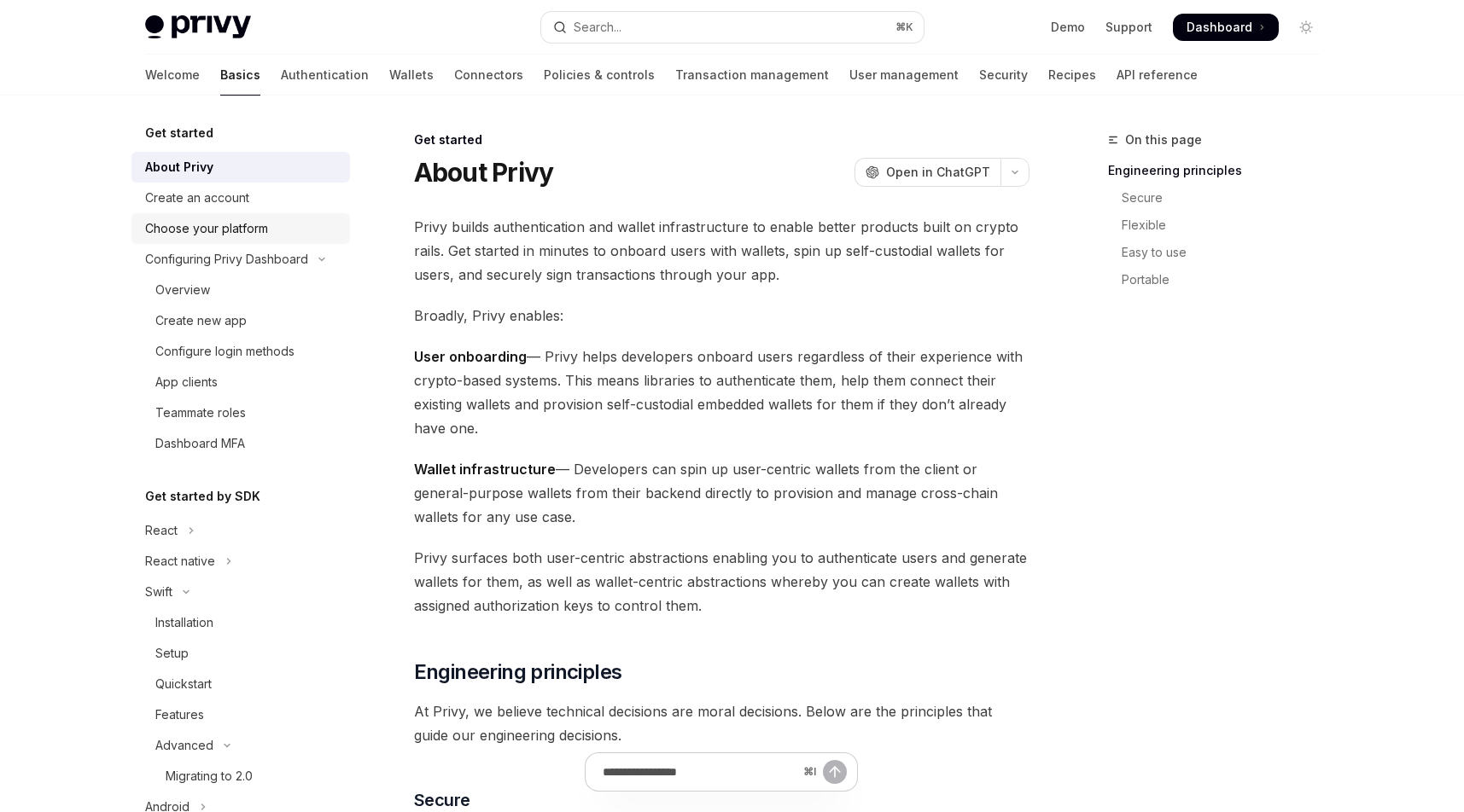
click at [222, 237] on div "Choose your platform" at bounding box center [206, 229] width 123 height 20
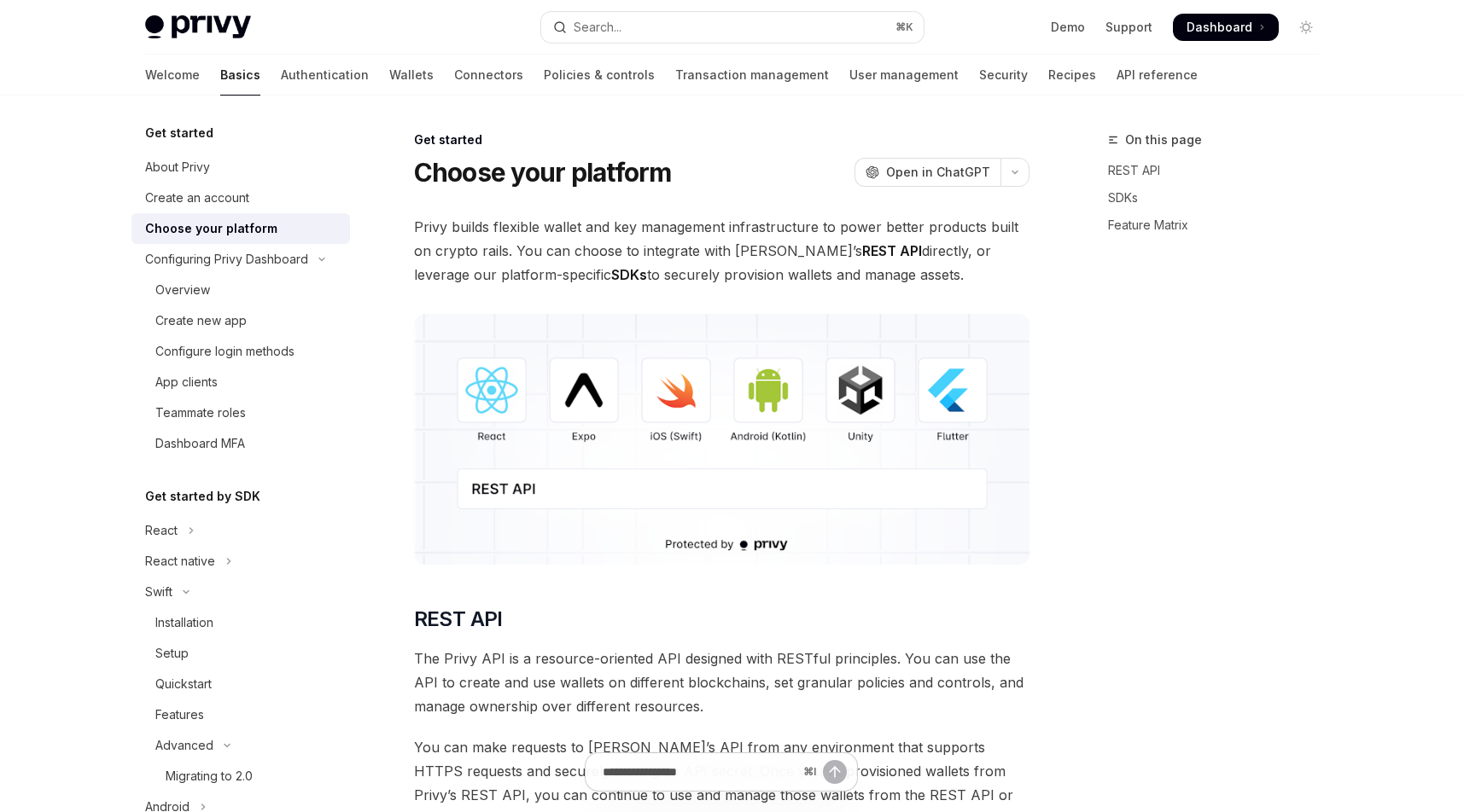
type textarea "*"
click at [670, 409] on img at bounding box center [722, 438] width 616 height 251
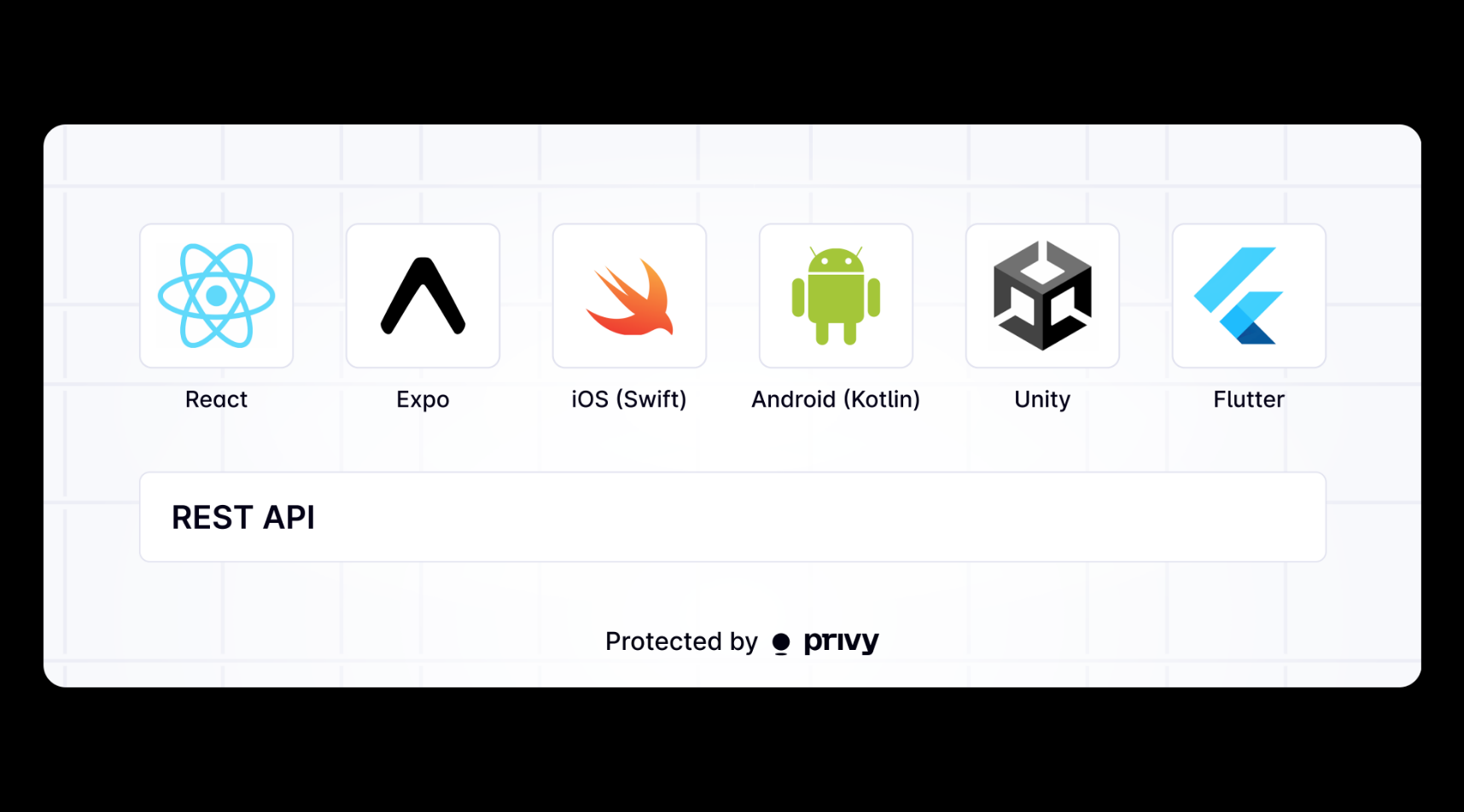
click at [652, 360] on img at bounding box center [732, 406] width 1378 height 563
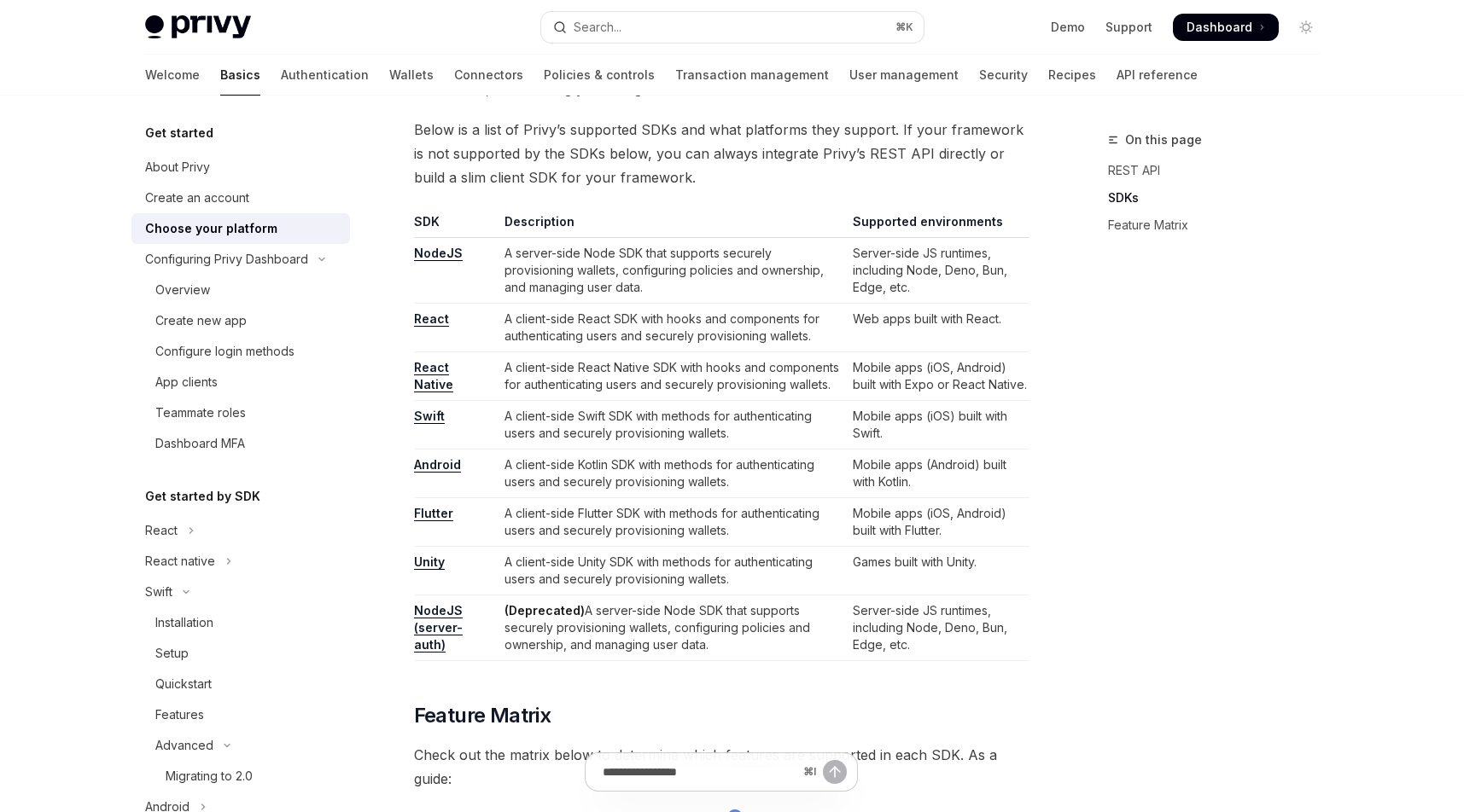
scroll to position [962, 0]
click at [431, 415] on link "Swift" at bounding box center [429, 417] width 31 height 15
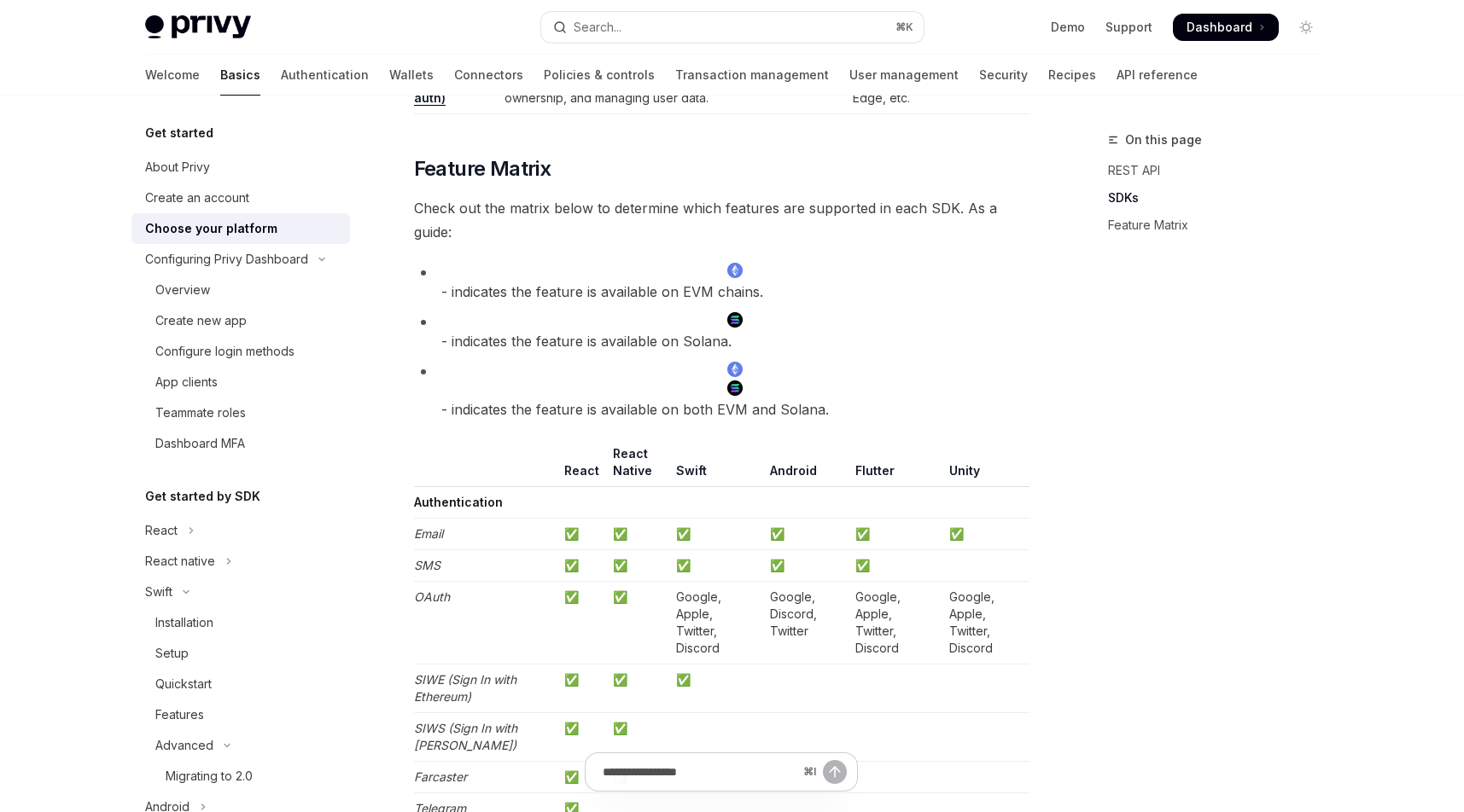
scroll to position [1668, 0]
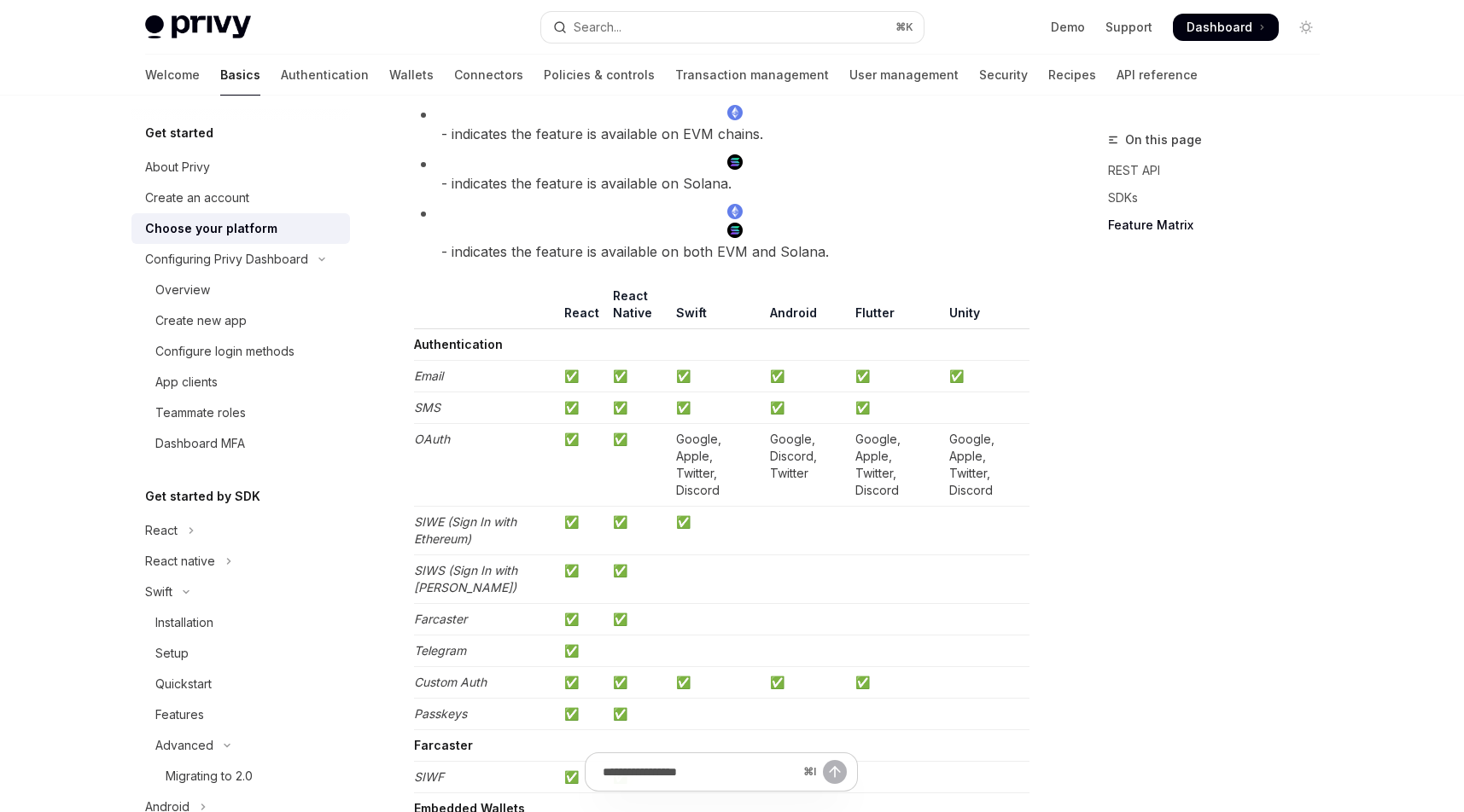
click at [1241, 466] on div "On this page REST API SDKs Feature Matrix" at bounding box center [1203, 470] width 260 height 682
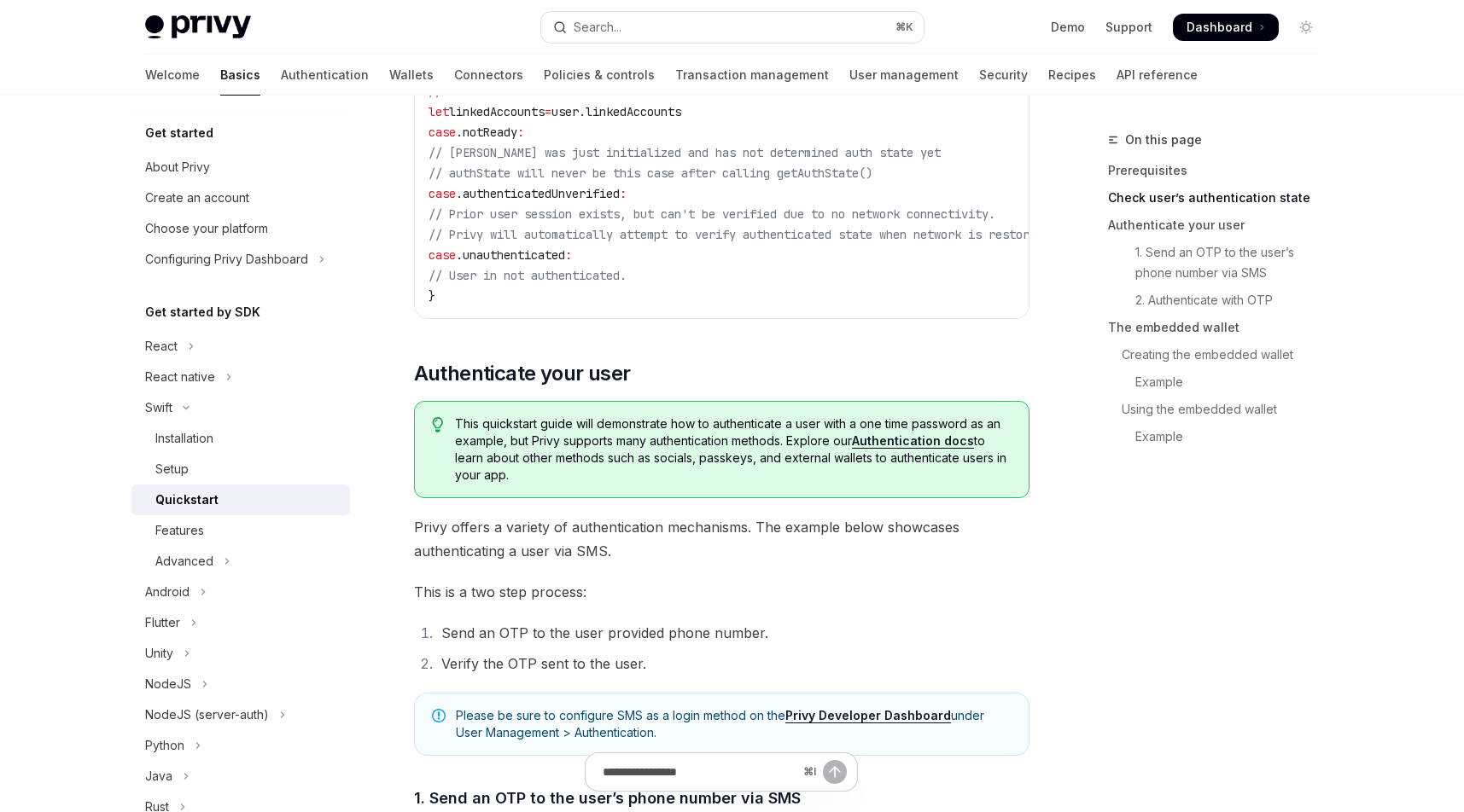
scroll to position [427, 0]
